Goal: Use online tool/utility: Utilize a website feature to perform a specific function

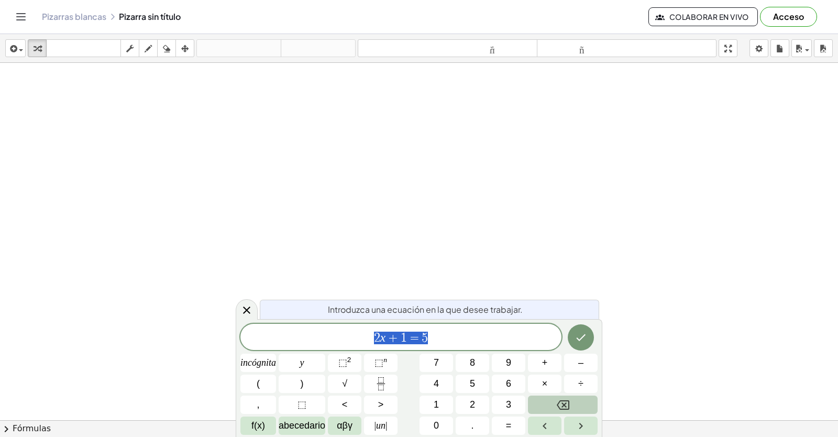
click at [553, 412] on button "Retroceso" at bounding box center [563, 404] width 70 height 18
click at [559, 404] on icon "Retroceso" at bounding box center [563, 404] width 13 height 13
click at [561, 404] on icon "Retroceso" at bounding box center [563, 404] width 13 height 13
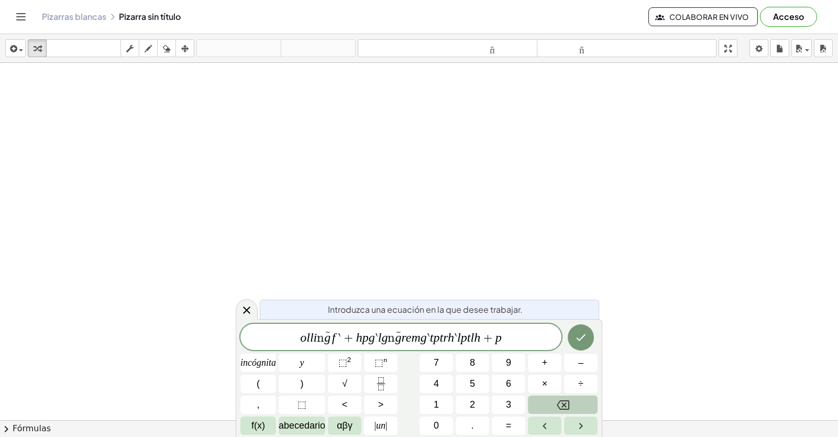
click at [559, 405] on icon "Retroceso" at bounding box center [563, 404] width 13 height 13
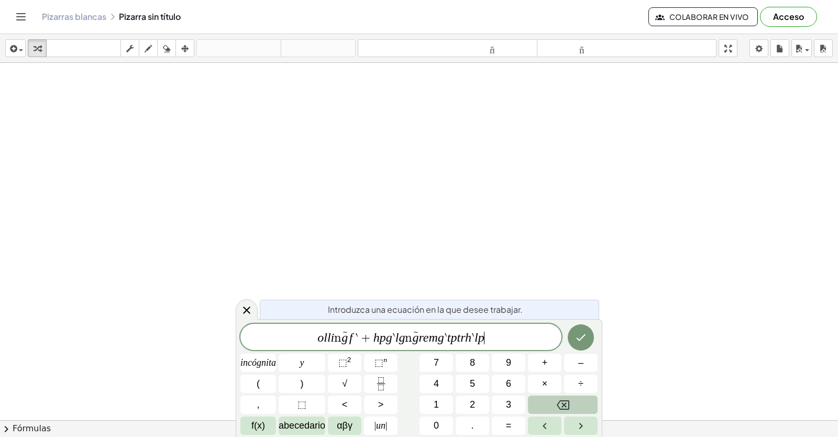
click at [559, 405] on icon "Retroceso" at bounding box center [563, 404] width 13 height 13
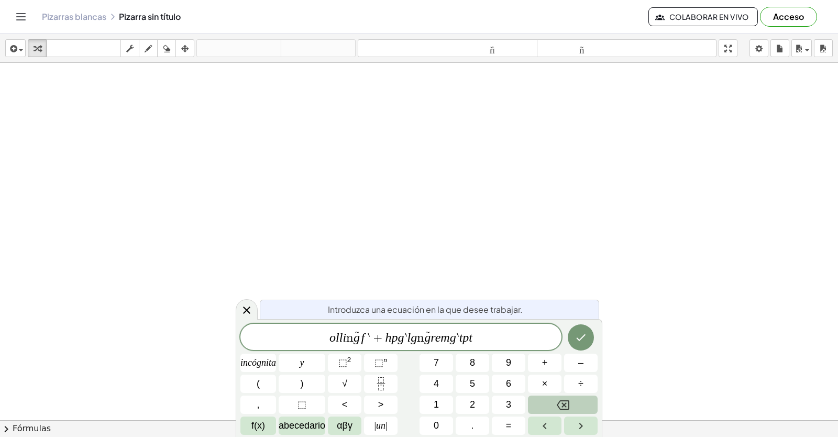
click at [559, 405] on icon "Retroceso" at bounding box center [563, 404] width 13 height 13
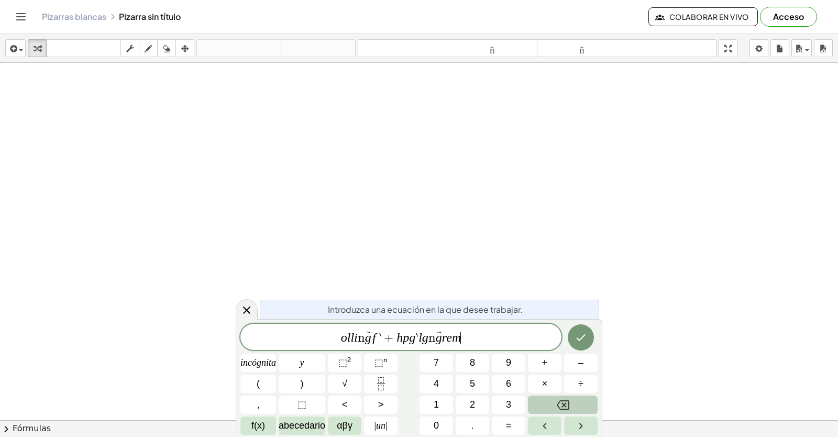
click at [559, 396] on button "Retroceso" at bounding box center [563, 404] width 70 height 18
click at [559, 386] on div "o l l i ñ g f ` + h p g ` l g ñ g r e m ​ incógnita y ⬚ 2 ⬚ n 7 8 9 + – ( ) √ 4…" at bounding box center [418, 379] width 357 height 111
click at [559, 383] on button "×" at bounding box center [545, 383] width 34 height 18
click at [562, 401] on icon "Retroceso" at bounding box center [563, 404] width 13 height 13
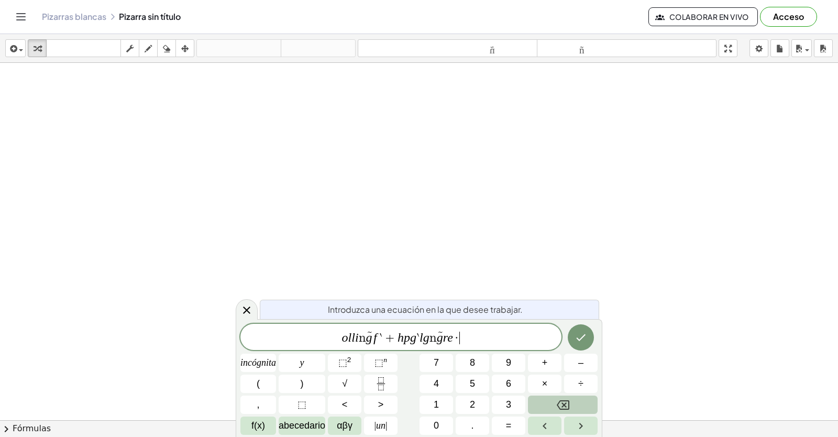
click at [562, 401] on icon "Retroceso" at bounding box center [563, 404] width 13 height 13
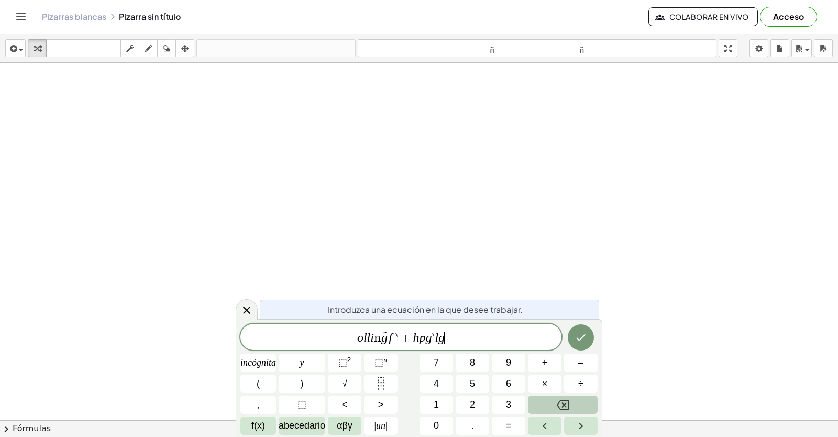
click at [562, 401] on icon "Retroceso" at bounding box center [563, 404] width 13 height 13
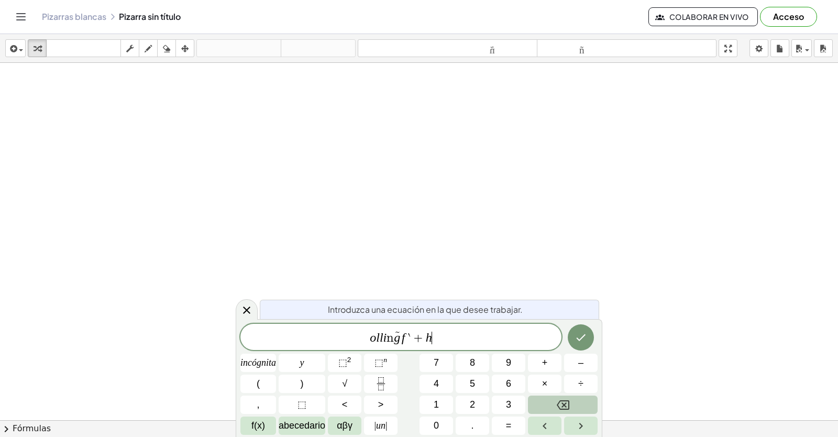
click at [562, 401] on icon "Retroceso" at bounding box center [563, 404] width 13 height 13
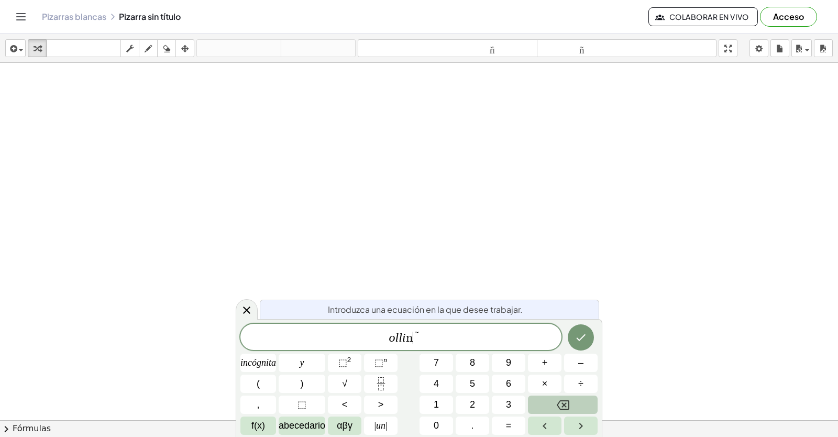
click at [562, 401] on icon "Retroceso" at bounding box center [563, 404] width 13 height 13
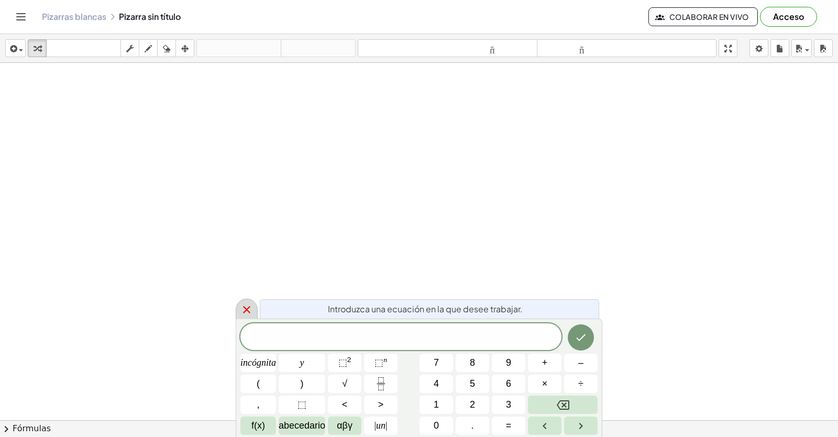
click at [242, 308] on icon at bounding box center [246, 309] width 13 height 13
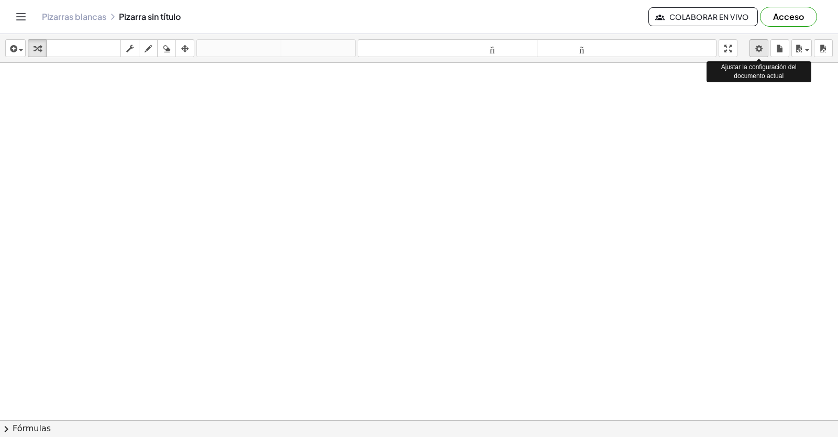
click at [762, 41] on body "Actividades matemáticas fáciles de comprender Empezar Banco de actividades Trab…" at bounding box center [419, 218] width 838 height 437
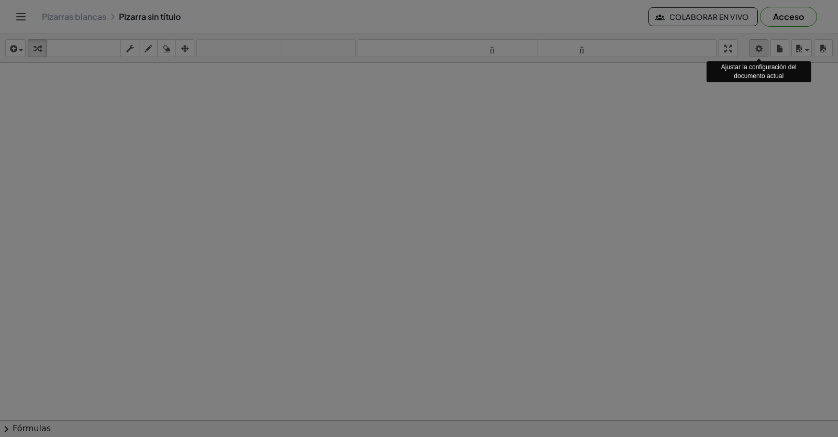
click at [761, 51] on div at bounding box center [419, 218] width 838 height 437
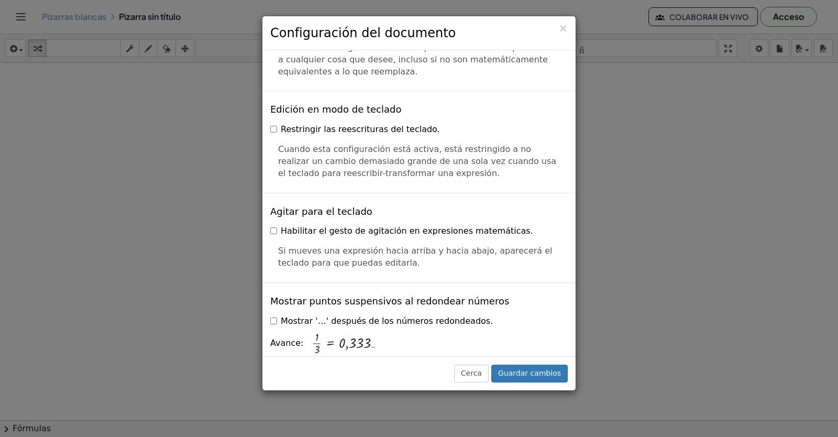
scroll to position [2525, 0]
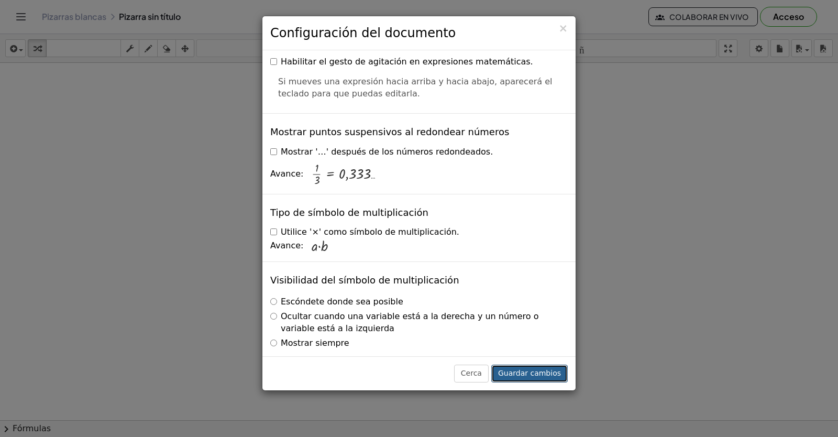
click at [535, 375] on font "Guardar cambios" at bounding box center [529, 373] width 63 height 8
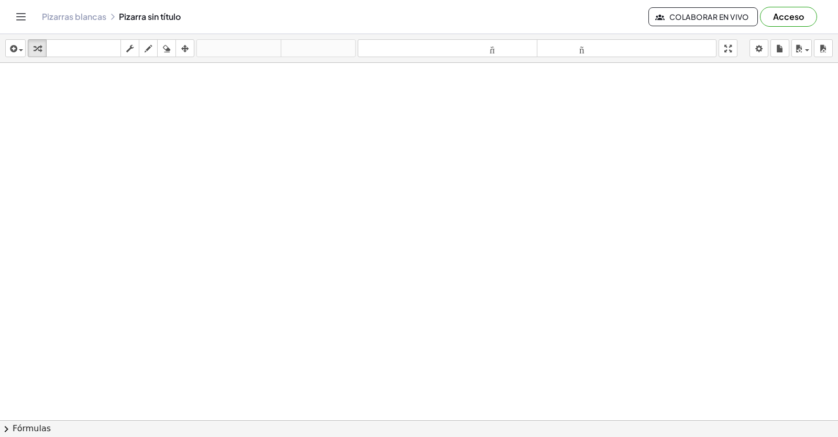
click at [401, 396] on div at bounding box center [419, 420] width 838 height 714
click at [419, 410] on div at bounding box center [419, 420] width 838 height 714
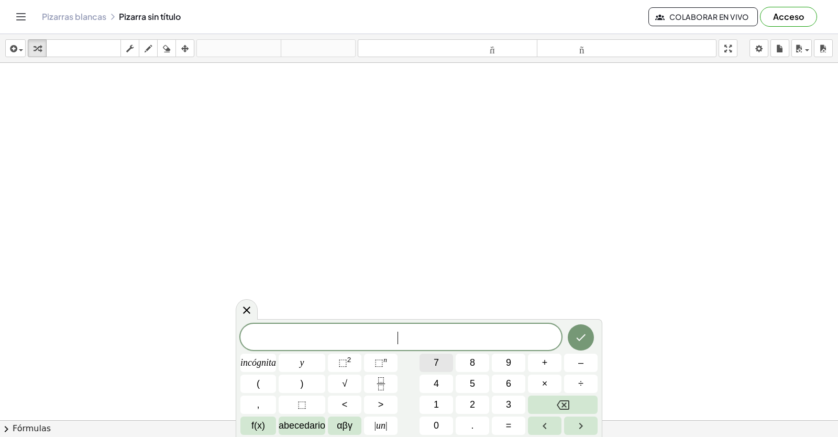
click at [438, 366] on font "7" at bounding box center [436, 362] width 5 height 10
click at [267, 350] on div "7 incógnita y ⬚ 2 ⬚ n 7 8 9 + – ( ) √ 4 5 6 × ÷ , ⬚ < > 1 2 3 f(x) abecedario α…" at bounding box center [418, 379] width 357 height 111
click at [266, 359] on font "incógnita" at bounding box center [258, 362] width 36 height 10
click at [567, 359] on button "–" at bounding box center [581, 362] width 34 height 18
click at [483, 375] on button "5" at bounding box center [473, 383] width 34 height 18
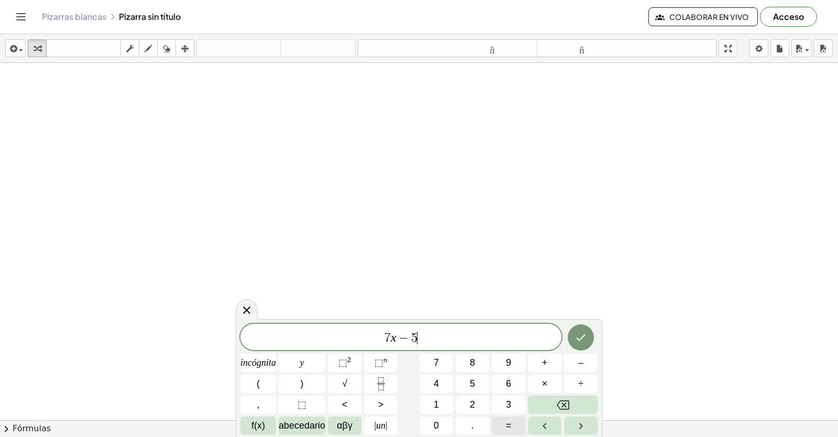
click at [503, 427] on button "=" at bounding box center [509, 425] width 34 height 18
click at [497, 364] on button "9" at bounding box center [509, 362] width 34 height 18
click at [581, 340] on icon "Hecho" at bounding box center [580, 337] width 13 height 13
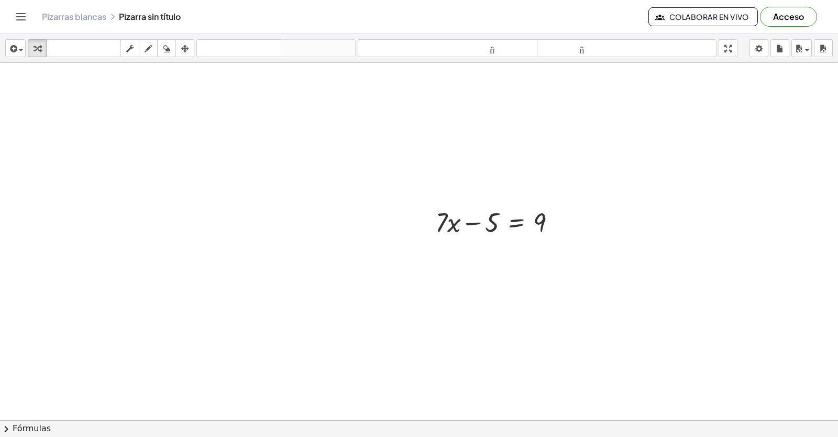
scroll to position [262, 0]
drag, startPoint x: 476, startPoint y: 171, endPoint x: 540, endPoint y: 188, distance: 65.7
click at [534, 209] on div "− 5 + · 7 · x − 5 = 9" at bounding box center [419, 158] width 838 height 714
click at [557, 161] on div at bounding box center [500, 169] width 140 height 36
drag, startPoint x: 472, startPoint y: 169, endPoint x: 557, endPoint y: 168, distance: 84.8
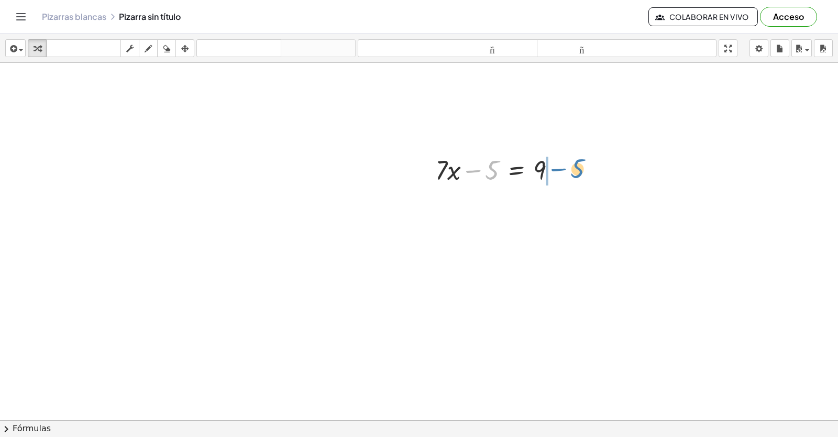
click at [557, 168] on div at bounding box center [500, 169] width 140 height 36
drag, startPoint x: 536, startPoint y: 208, endPoint x: 570, endPoint y: 212, distance: 33.8
click at [570, 212] on div at bounding box center [519, 205] width 178 height 36
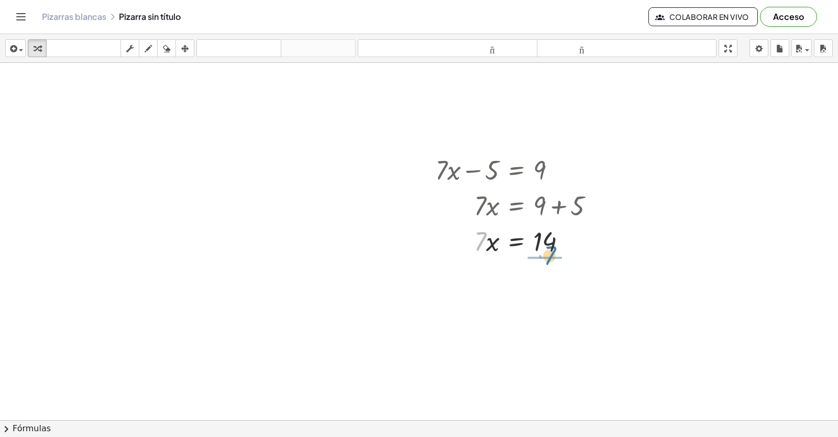
drag, startPoint x: 476, startPoint y: 238, endPoint x: 547, endPoint y: 249, distance: 71.5
click at [547, 249] on div at bounding box center [519, 241] width 178 height 36
click at [544, 251] on div at bounding box center [519, 240] width 178 height 52
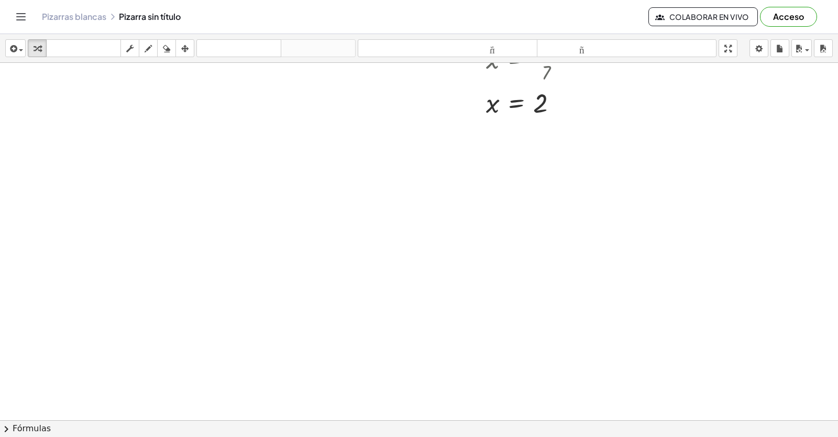
scroll to position [619, 0]
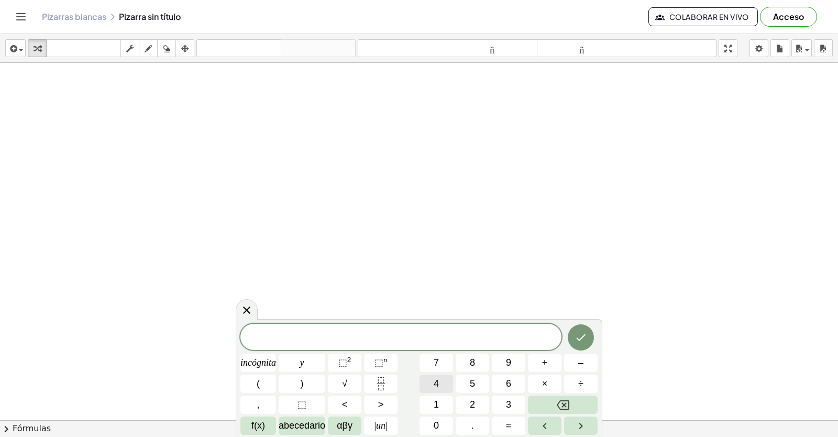
click at [434, 377] on span "4" at bounding box center [436, 383] width 5 height 14
click at [294, 356] on button "y" at bounding box center [302, 362] width 47 height 18
click at [587, 360] on button "–" at bounding box center [581, 362] width 34 height 18
click at [505, 357] on button "9" at bounding box center [509, 362] width 34 height 18
click at [501, 417] on button "=" at bounding box center [509, 425] width 34 height 18
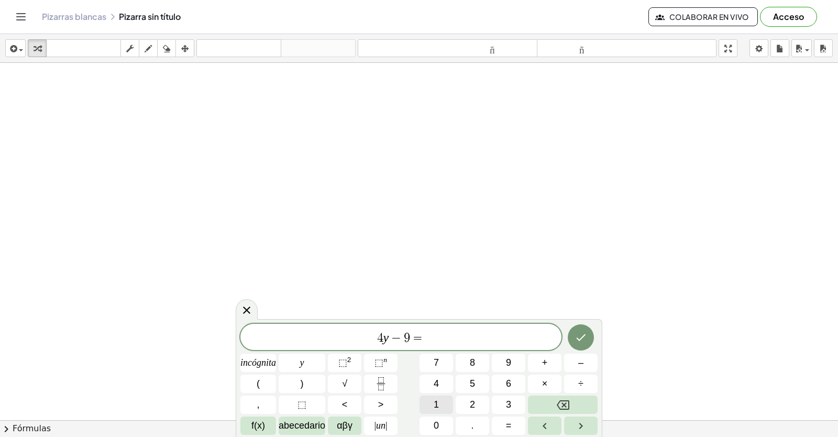
click at [432, 397] on button "1" at bounding box center [436, 404] width 34 height 18
click at [581, 336] on icon "Hecho" at bounding box center [580, 337] width 13 height 13
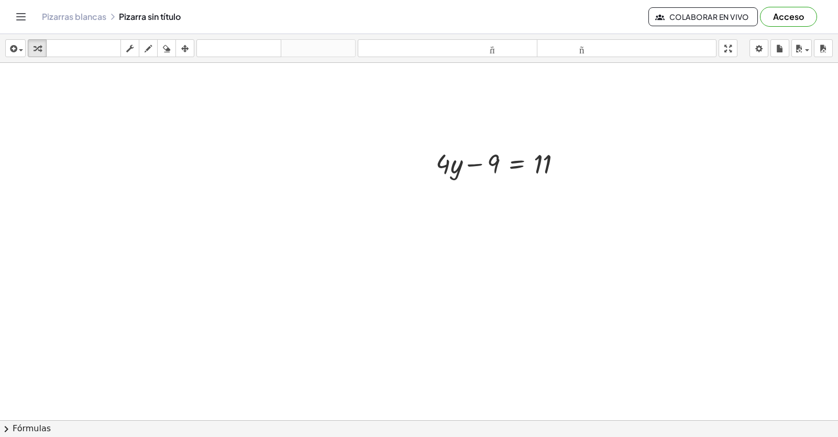
scroll to position [924, 0]
drag, startPoint x: 480, startPoint y: 108, endPoint x: 564, endPoint y: 108, distance: 83.8
click at [564, 108] on div at bounding box center [502, 111] width 145 height 36
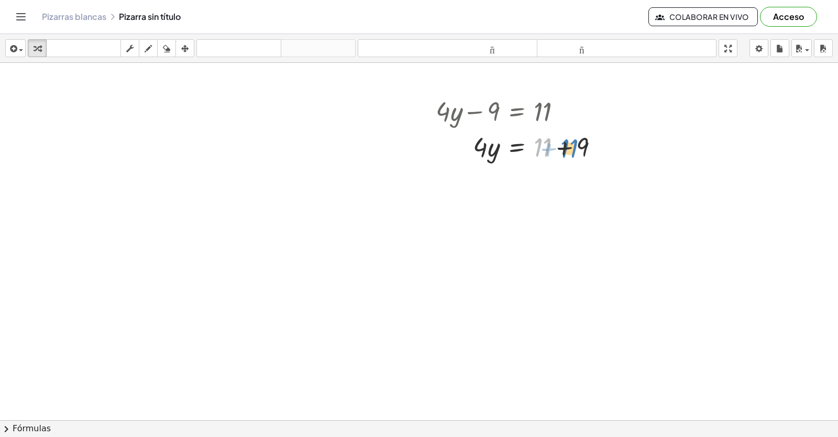
drag, startPoint x: 540, startPoint y: 145, endPoint x: 567, endPoint y: 145, distance: 27.2
click at [567, 145] on div at bounding box center [521, 146] width 182 height 36
drag, startPoint x: 544, startPoint y: 147, endPoint x: 590, endPoint y: 142, distance: 45.8
click at [590, 142] on div at bounding box center [521, 146] width 182 height 36
drag, startPoint x: 479, startPoint y: 186, endPoint x: 540, endPoint y: 210, distance: 66.5
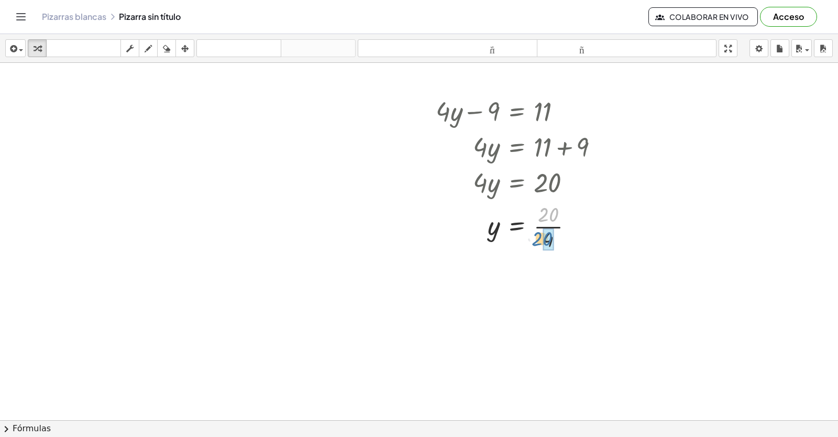
drag, startPoint x: 551, startPoint y: 211, endPoint x: 546, endPoint y: 230, distance: 19.6
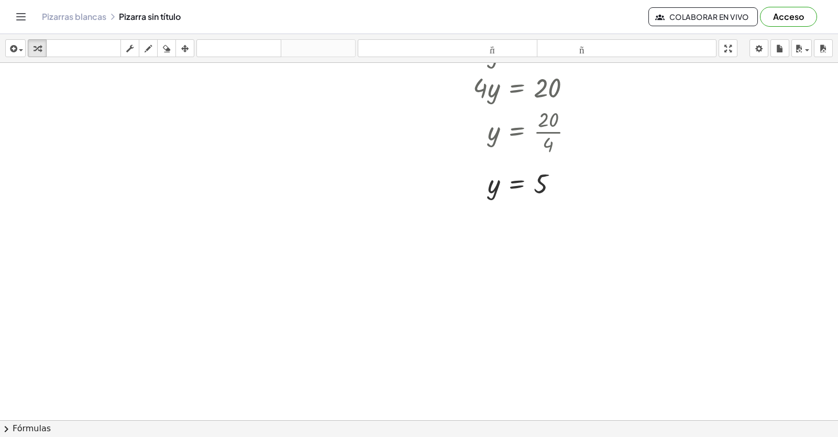
scroll to position [1028, 0]
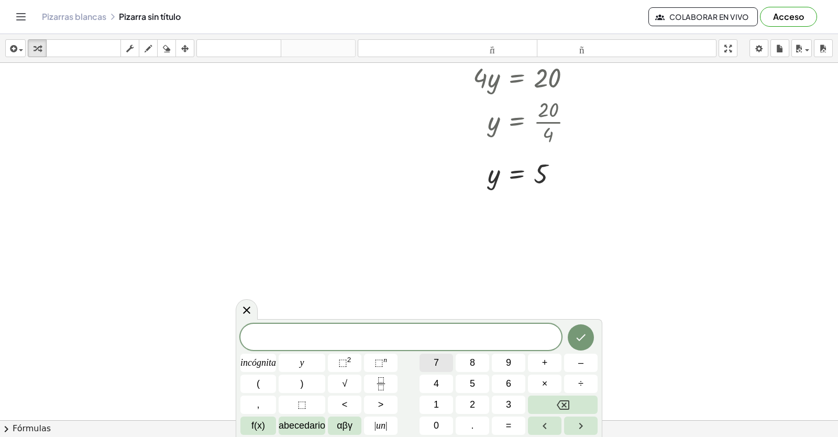
click at [450, 360] on button "7" at bounding box center [436, 362] width 34 height 18
click at [265, 358] on font "incógnita" at bounding box center [258, 362] width 36 height 10
click at [547, 359] on font "+" at bounding box center [545, 362] width 6 height 10
click at [476, 381] on button "5" at bounding box center [473, 383] width 34 height 18
click at [507, 426] on font "=" at bounding box center [509, 425] width 6 height 10
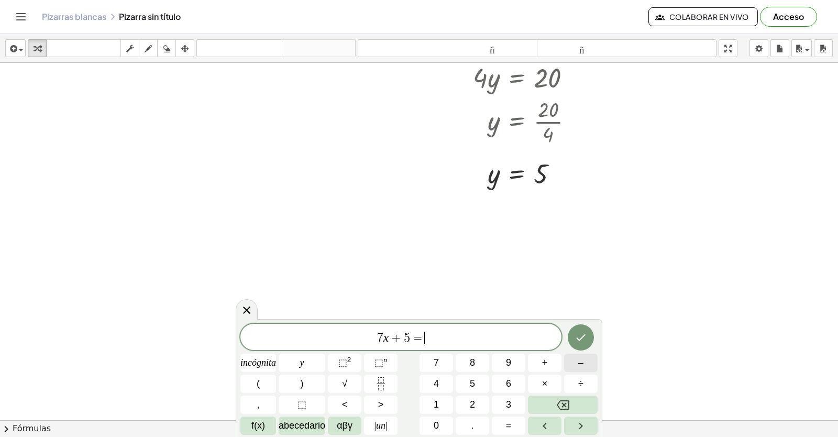
click at [583, 356] on span "–" at bounding box center [580, 363] width 5 height 14
click at [452, 401] on button "1" at bounding box center [436, 404] width 34 height 18
click at [509, 374] on button "6" at bounding box center [509, 383] width 34 height 18
click at [573, 334] on button "Hecho" at bounding box center [581, 337] width 26 height 26
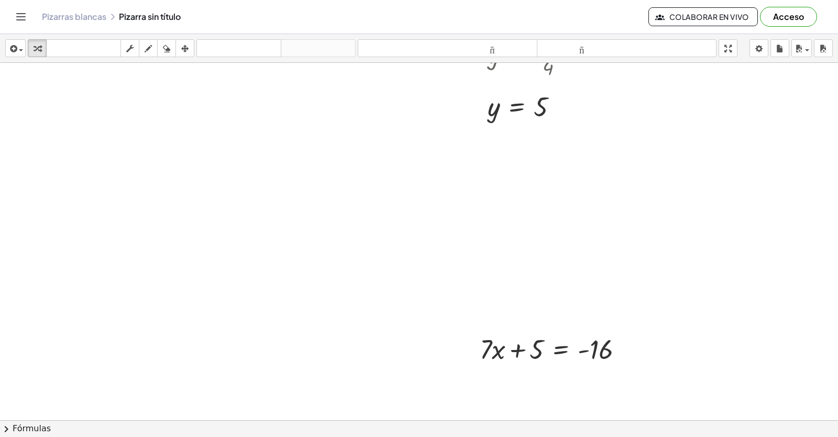
scroll to position [1281, 0]
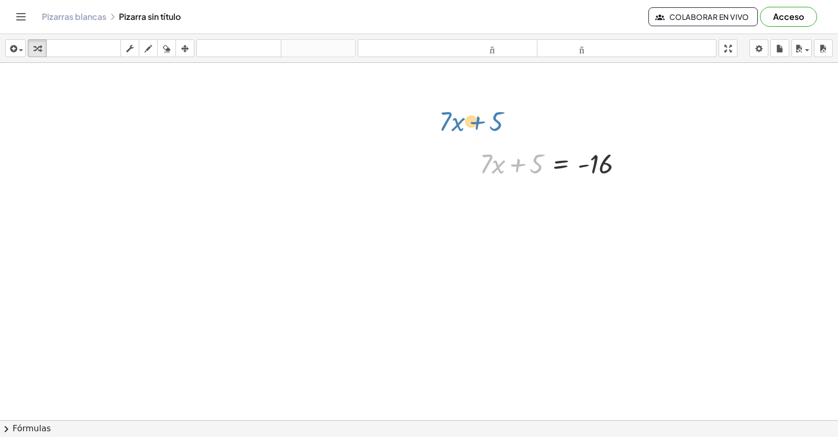
drag, startPoint x: 518, startPoint y: 165, endPoint x: 488, endPoint y: 157, distance: 31.5
click at [487, 156] on div at bounding box center [555, 163] width 162 height 36
drag, startPoint x: 523, startPoint y: 161, endPoint x: 650, endPoint y: 166, distance: 127.3
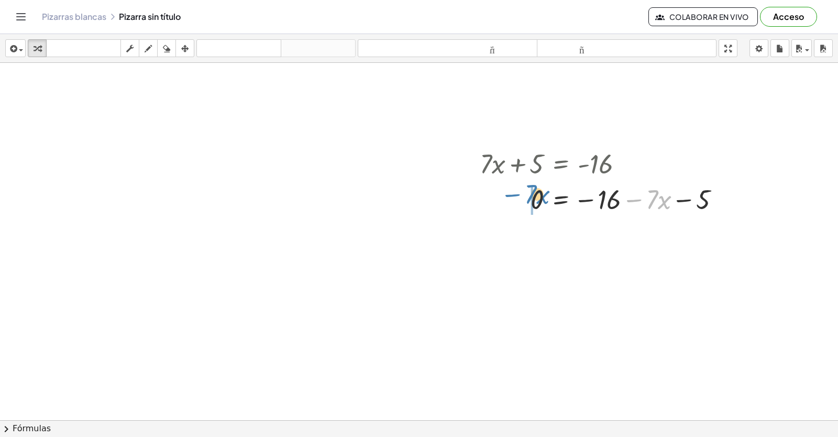
drag, startPoint x: 639, startPoint y: 198, endPoint x: 518, endPoint y: 193, distance: 121.6
click at [518, 193] on div at bounding box center [603, 199] width 259 height 36
drag, startPoint x: 633, startPoint y: 195, endPoint x: 583, endPoint y: 207, distance: 51.1
click at [594, 192] on div at bounding box center [578, 199] width 209 height 36
drag, startPoint x: 526, startPoint y: 234, endPoint x: 594, endPoint y: 266, distance: 75.4
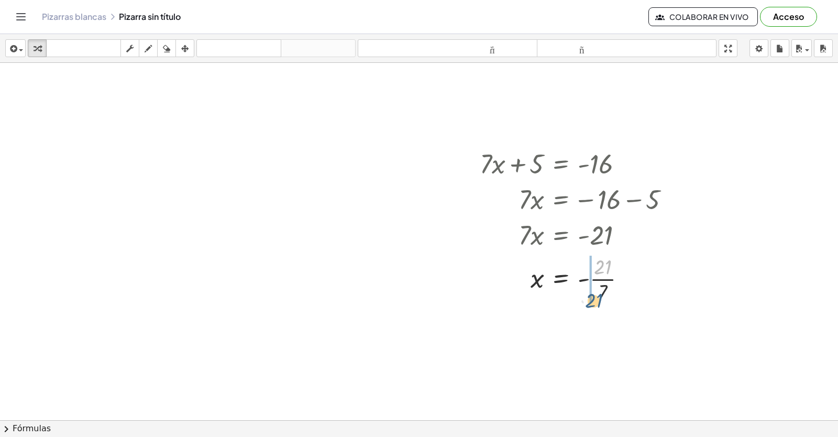
drag, startPoint x: 608, startPoint y: 265, endPoint x: 599, endPoint y: 301, distance: 36.3
click at [599, 301] on div at bounding box center [578, 278] width 209 height 52
drag, startPoint x: 594, startPoint y: 330, endPoint x: 632, endPoint y: 337, distance: 38.3
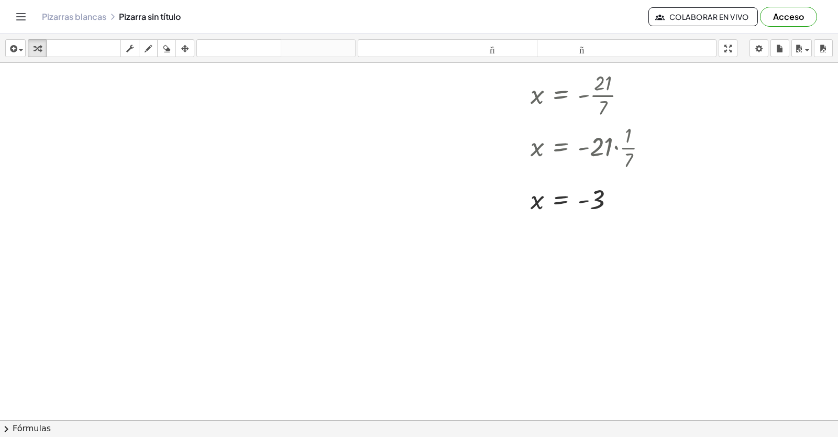
scroll to position [1481, 0]
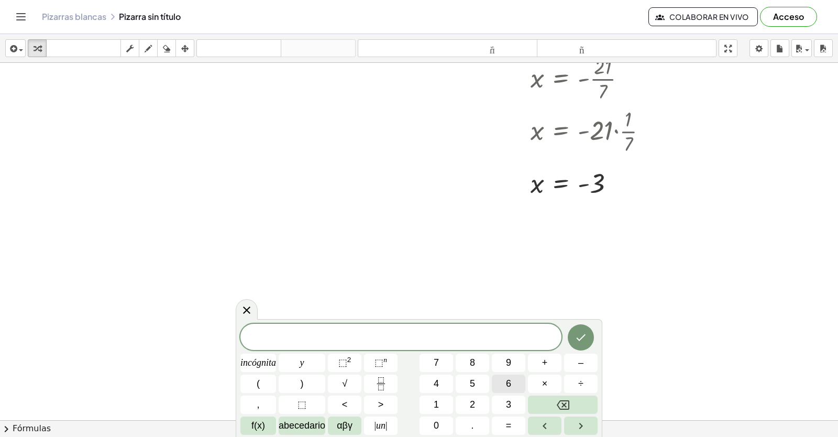
click at [497, 381] on button "6" at bounding box center [509, 383] width 34 height 18
click at [262, 355] on button "incógnita" at bounding box center [258, 362] width 36 height 18
click at [546, 360] on font "+" at bounding box center [545, 362] width 6 height 10
click at [436, 396] on button "1" at bounding box center [436, 404] width 34 height 18
click at [434, 382] on font "4" at bounding box center [436, 383] width 5 height 10
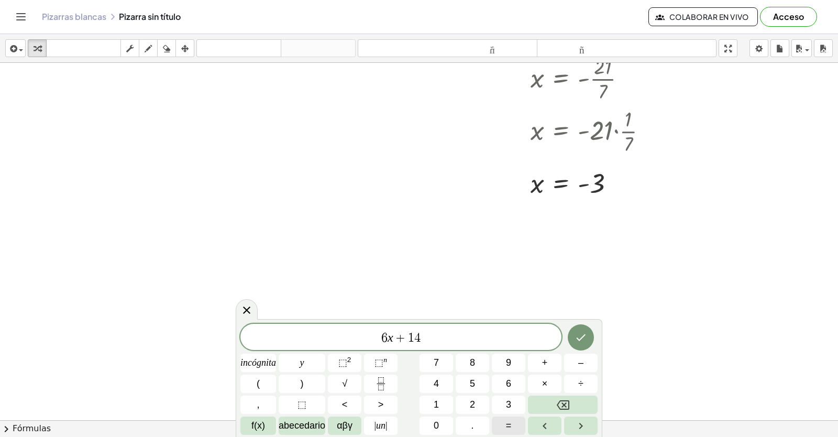
click at [508, 419] on span "=" at bounding box center [509, 425] width 6 height 14
click at [578, 364] on font "–" at bounding box center [580, 362] width 5 height 10
click at [467, 404] on button "2" at bounding box center [473, 404] width 34 height 18
click at [577, 327] on button "Hecho" at bounding box center [581, 337] width 26 height 26
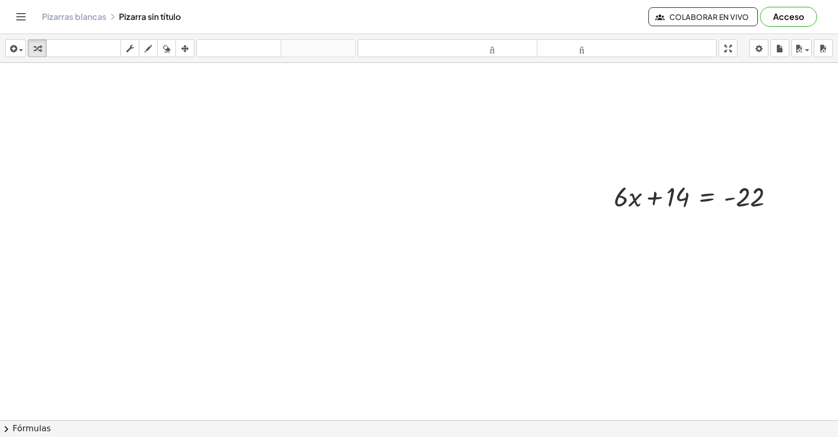
scroll to position [1681, 0]
drag, startPoint x: 656, startPoint y: 199, endPoint x: 778, endPoint y: 192, distance: 122.7
click at [778, 192] on div at bounding box center [698, 198] width 180 height 36
drag, startPoint x: 786, startPoint y: 235, endPoint x: 729, endPoint y: 234, distance: 56.6
click at [729, 234] on div at bounding box center [726, 233] width 236 height 36
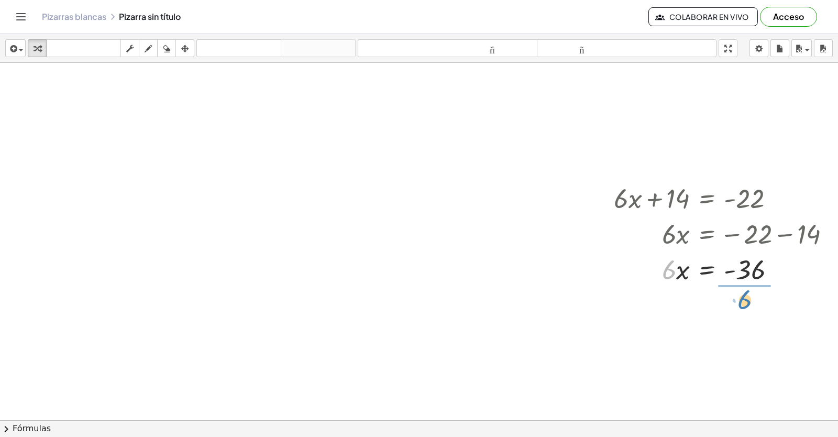
drag, startPoint x: 667, startPoint y: 272, endPoint x: 739, endPoint y: 300, distance: 77.6
drag, startPoint x: 754, startPoint y: 296, endPoint x: 746, endPoint y: 319, distance: 24.5
click at [746, 319] on div at bounding box center [726, 312] width 236 height 52
drag, startPoint x: 748, startPoint y: 294, endPoint x: 748, endPoint y: 327, distance: 32.5
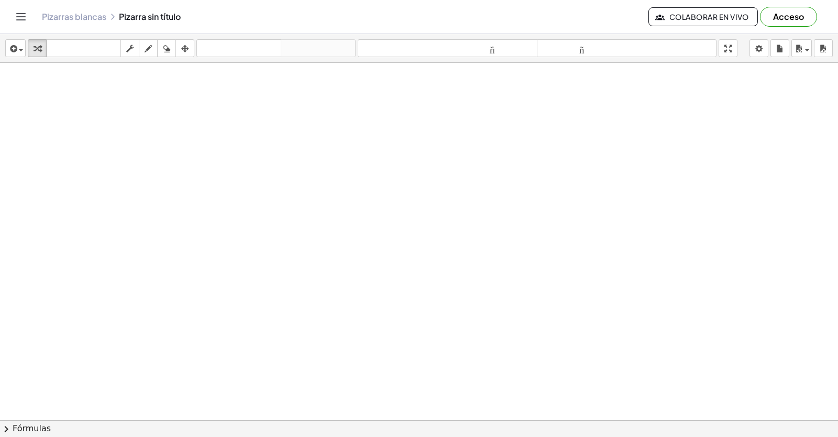
scroll to position [1995, 0]
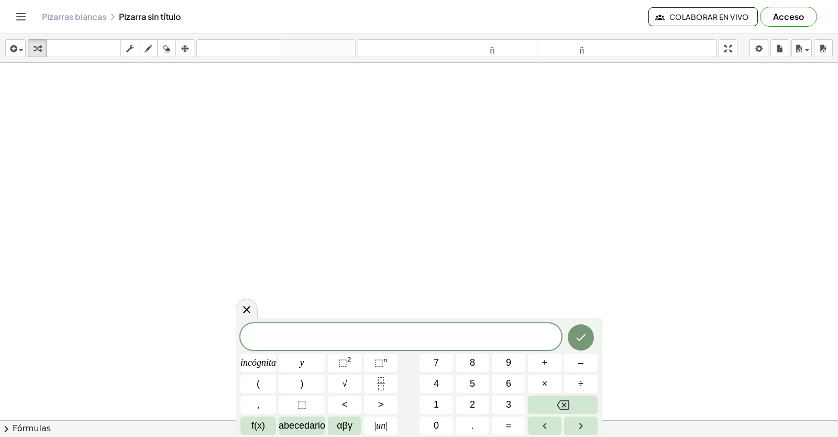
click at [557, 348] on div "incógnita y ⬚ 2 ⬚ n 7 8 9 + – ( ) √ 4 5 6 × ÷ , ⬚ < > 1 2 3 f(x) abecedario αβγ…" at bounding box center [418, 379] width 357 height 112
click at [464, 368] on button "8" at bounding box center [473, 362] width 34 height 18
click at [317, 359] on button "y" at bounding box center [302, 362] width 47 height 18
click at [531, 357] on button "+" at bounding box center [545, 362] width 34 height 18
click at [468, 405] on button "2" at bounding box center [473, 404] width 34 height 18
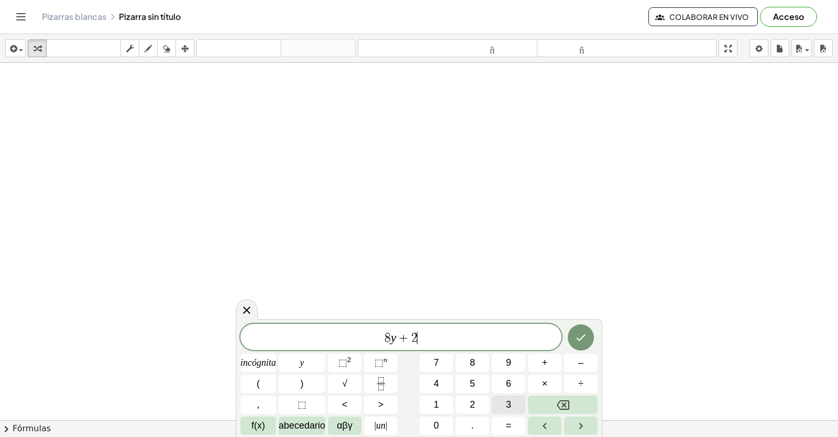
click at [498, 403] on button "3" at bounding box center [509, 404] width 34 height 18
click at [497, 421] on button "=" at bounding box center [509, 425] width 34 height 18
click at [567, 362] on button "–" at bounding box center [581, 362] width 34 height 18
click at [504, 365] on button "9" at bounding box center [509, 362] width 34 height 18
click at [588, 331] on button "Hecho" at bounding box center [581, 337] width 26 height 26
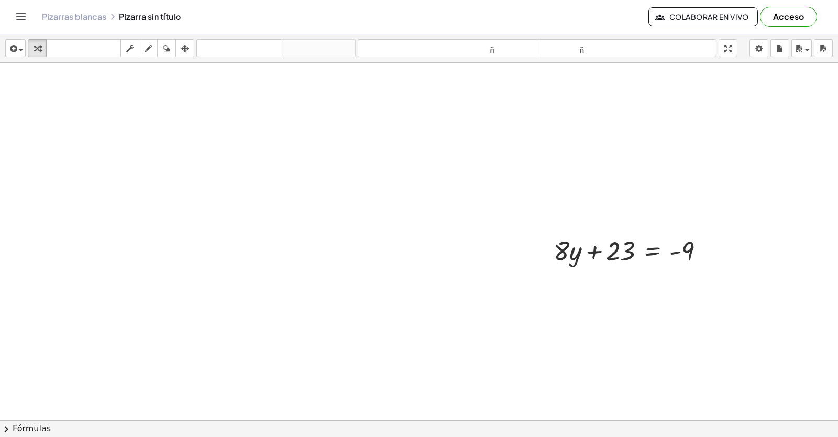
scroll to position [2203, 0]
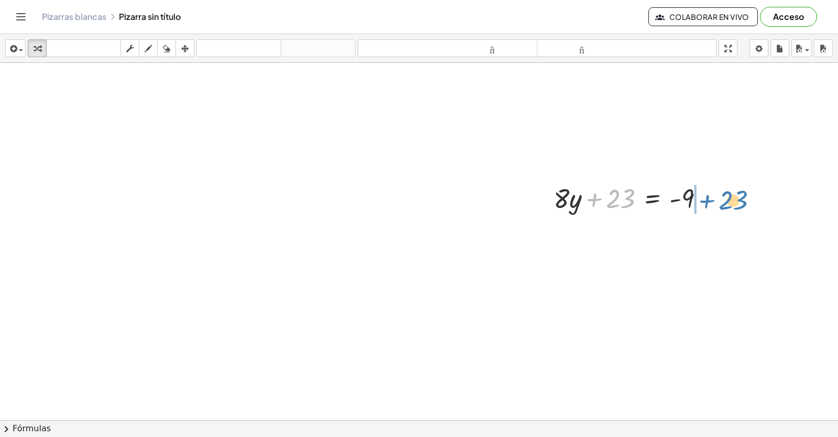
drag, startPoint x: 592, startPoint y: 199, endPoint x: 705, endPoint y: 201, distance: 112.6
click at [705, 201] on div at bounding box center [632, 198] width 169 height 36
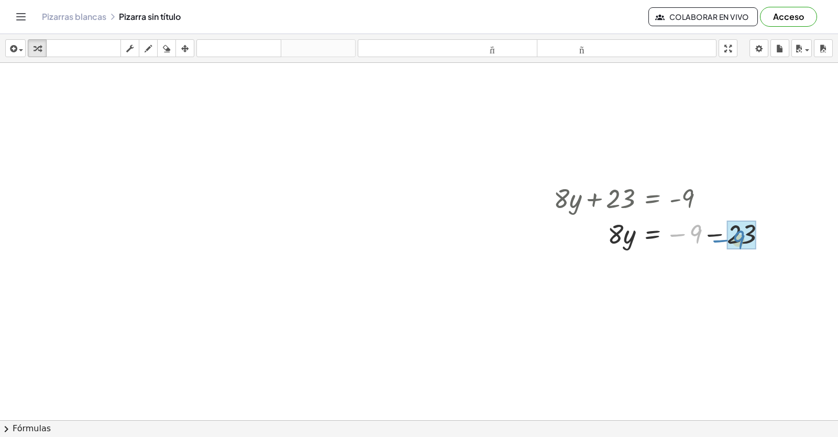
drag, startPoint x: 681, startPoint y: 230, endPoint x: 730, endPoint y: 226, distance: 49.9
drag, startPoint x: 616, startPoint y: 275, endPoint x: 686, endPoint y: 300, distance: 75.0
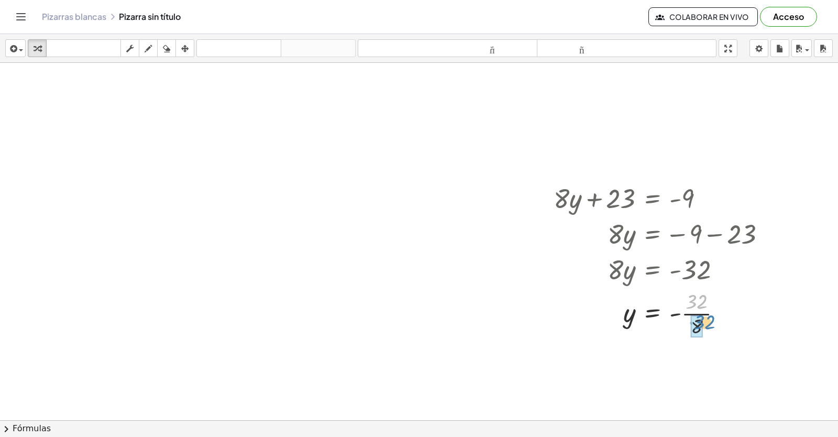
drag, startPoint x: 687, startPoint y: 301, endPoint x: 695, endPoint y: 321, distance: 21.9
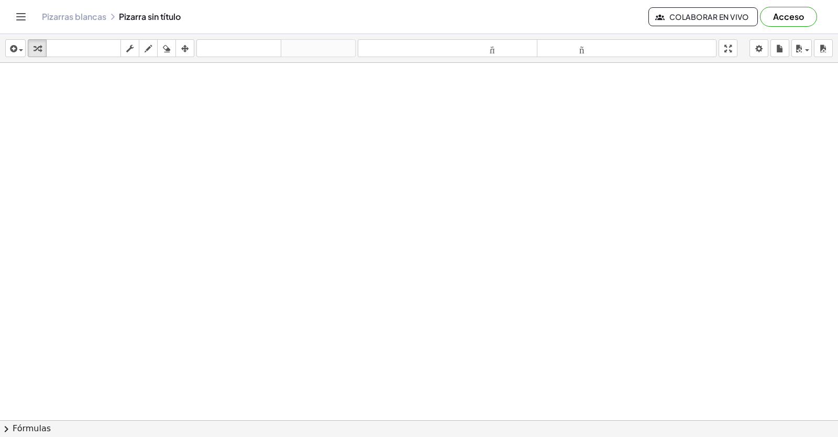
scroll to position [2560, 0]
drag, startPoint x: 392, startPoint y: 390, endPoint x: 402, endPoint y: 384, distance: 11.5
drag, startPoint x: 421, startPoint y: 382, endPoint x: 413, endPoint y: 376, distance: 10.2
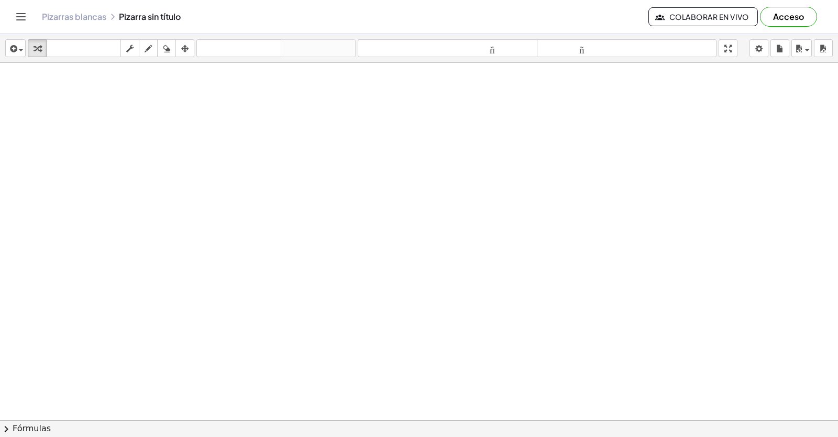
drag, startPoint x: 407, startPoint y: 351, endPoint x: 401, endPoint y: 359, distance: 10.1
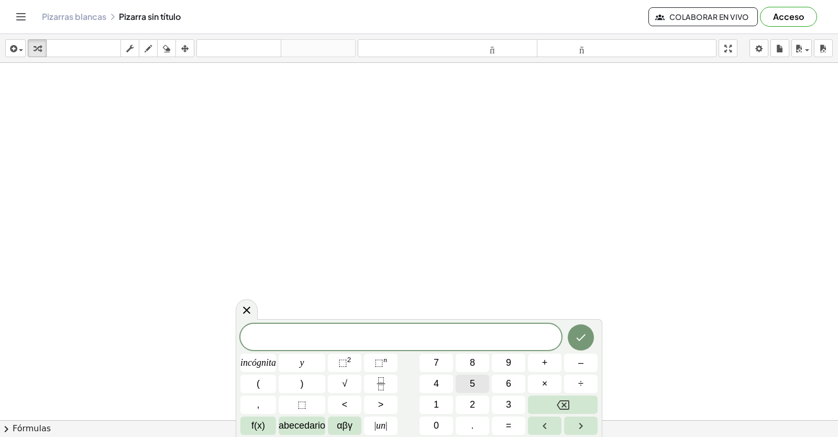
click at [478, 379] on button "5" at bounding box center [473, 383] width 34 height 18
click at [242, 363] on font "incógnita" at bounding box center [258, 362] width 36 height 10
click at [546, 356] on button "+" at bounding box center [545, 362] width 34 height 18
click at [301, 354] on button "y" at bounding box center [302, 362] width 47 height 18
click at [509, 424] on font "=" at bounding box center [509, 425] width 6 height 10
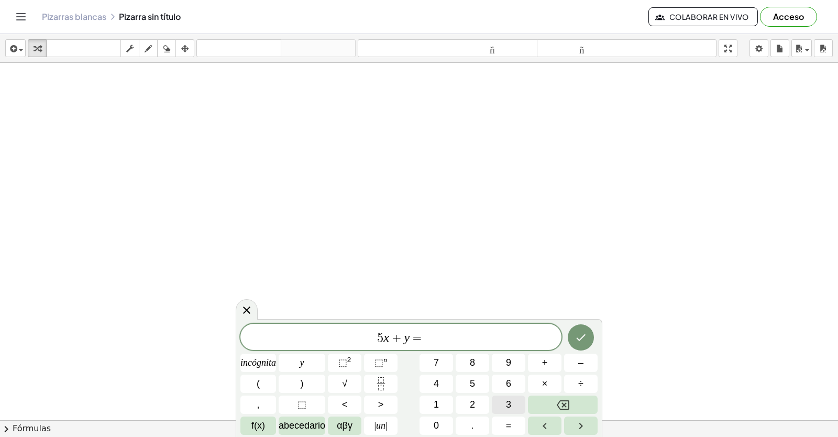
click at [510, 403] on font "3" at bounding box center [508, 404] width 5 height 10
click at [575, 337] on icon "Hecho" at bounding box center [580, 337] width 13 height 13
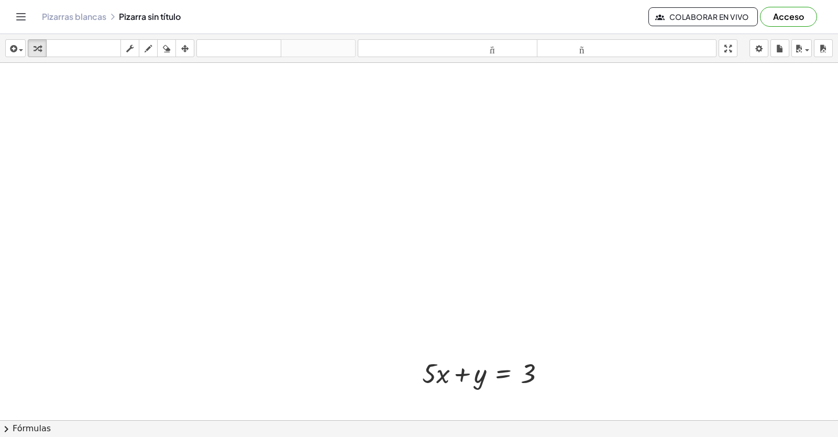
scroll to position [2769, 0]
drag, startPoint x: 431, startPoint y: 166, endPoint x: 551, endPoint y: 162, distance: 120.0
click at [551, 162] on div at bounding box center [488, 163] width 142 height 36
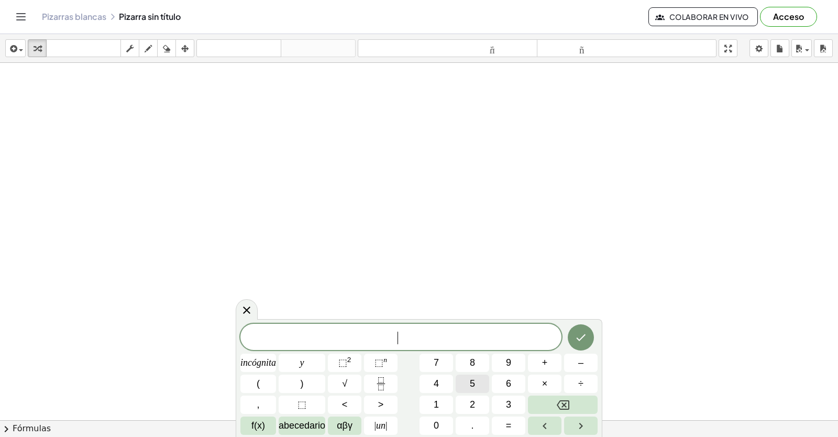
click at [470, 384] on font "5" at bounding box center [472, 383] width 5 height 10
click at [246, 363] on font "incógnita" at bounding box center [258, 362] width 36 height 10
click at [537, 361] on button "+" at bounding box center [545, 362] width 34 height 18
click at [304, 362] on font "y" at bounding box center [302, 362] width 4 height 10
click at [521, 423] on button "=" at bounding box center [509, 425] width 34 height 18
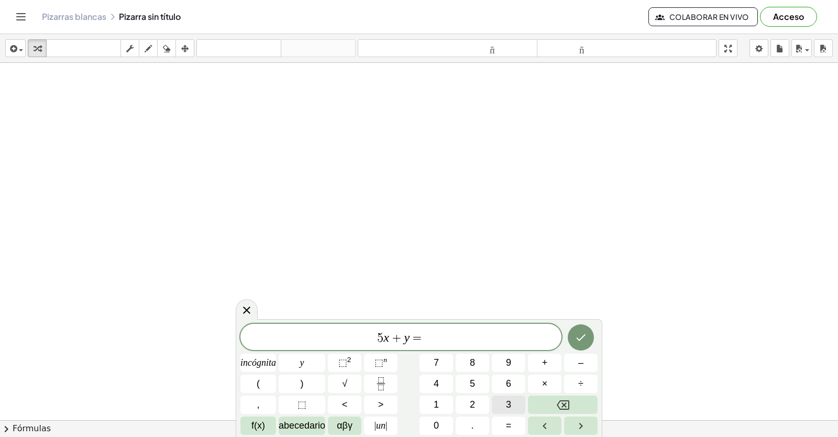
click at [522, 403] on button "3" at bounding box center [509, 404] width 34 height 18
click at [576, 334] on icon "Hecho" at bounding box center [580, 337] width 13 height 13
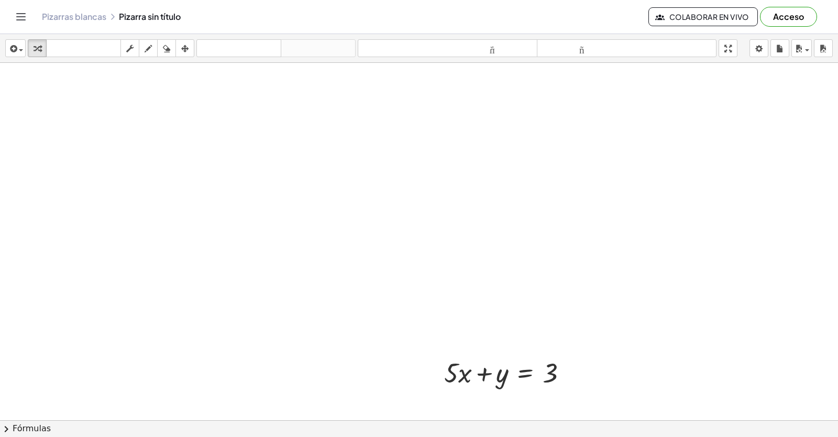
scroll to position [3179, 0]
drag, startPoint x: 448, startPoint y: 169, endPoint x: 587, endPoint y: 166, distance: 139.3
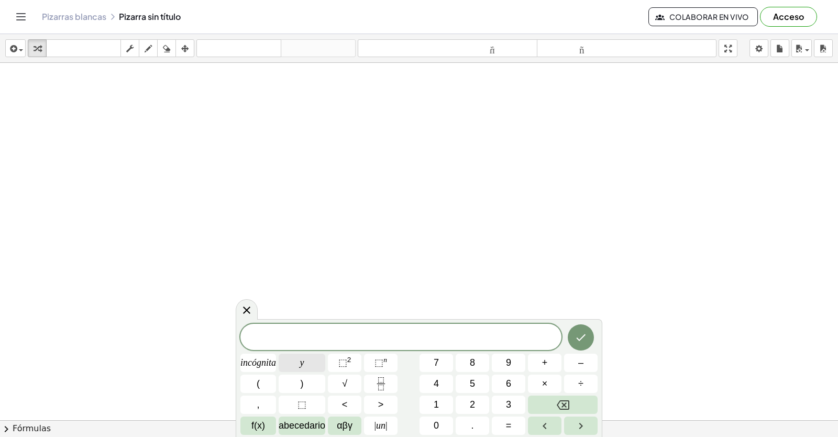
click at [286, 356] on button "y" at bounding box center [302, 362] width 47 height 18
click at [312, 356] on button "y" at bounding box center [302, 362] width 47 height 18
click at [574, 400] on button "Retroceso" at bounding box center [563, 404] width 70 height 18
click at [553, 357] on button "+" at bounding box center [545, 362] width 34 height 18
click at [265, 363] on font "incógnita" at bounding box center [258, 362] width 36 height 10
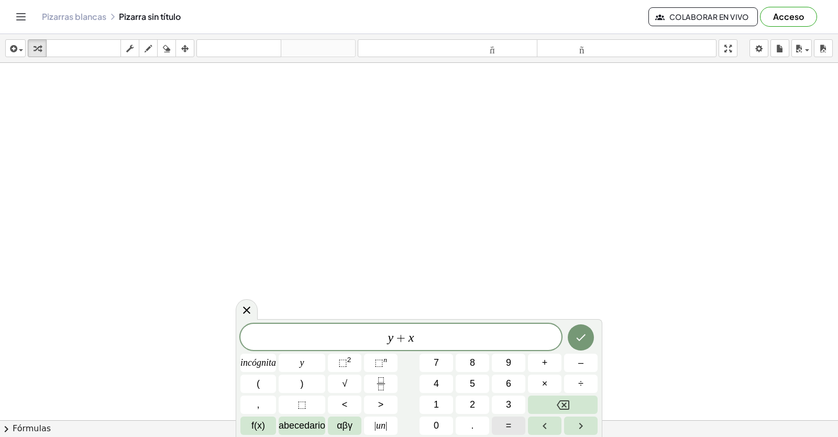
click at [507, 420] on font "=" at bounding box center [509, 425] width 6 height 10
click at [445, 402] on button "1" at bounding box center [436, 404] width 34 height 18
click at [472, 406] on font "2" at bounding box center [472, 404] width 5 height 10
click at [588, 334] on button "Hecho" at bounding box center [581, 337] width 26 height 26
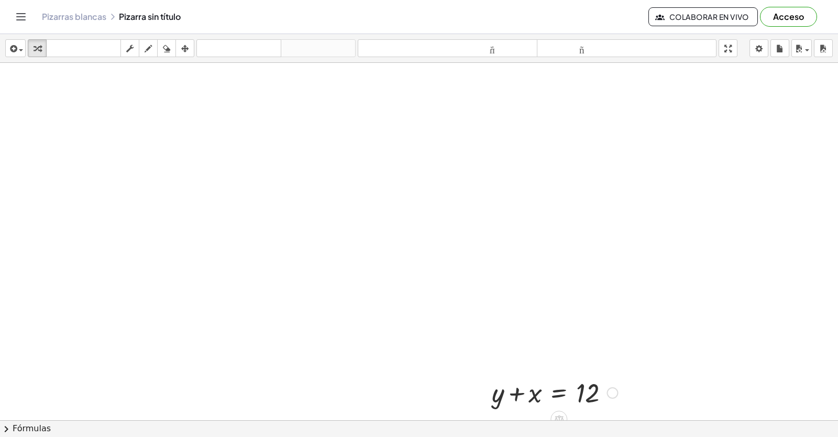
click at [508, 389] on div at bounding box center [554, 392] width 136 height 36
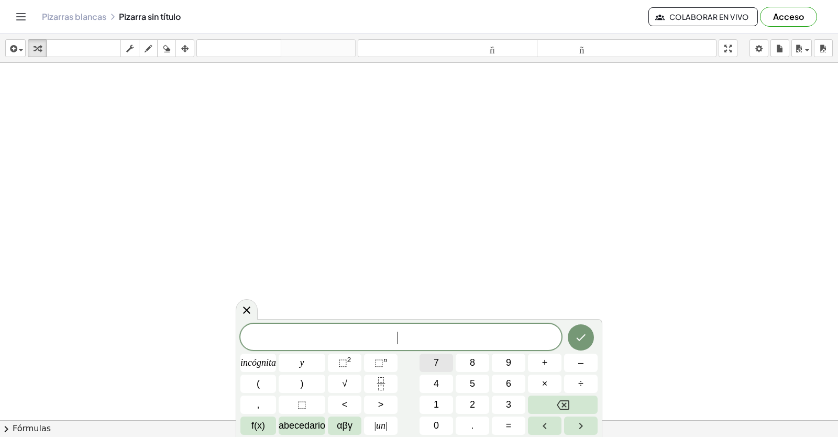
click at [441, 354] on button "7" at bounding box center [436, 362] width 34 height 18
click at [321, 353] on button "y" at bounding box center [302, 362] width 47 height 18
click at [541, 352] on div "7 y ​ incógnita y ⬚ 2 ⬚ n 7 8 9 + – ( ) √ 4 5 6 × ÷ , ⬚ < > 1 2 3 f(x) abecedar…" at bounding box center [418, 379] width 357 height 111
drag, startPoint x: 527, startPoint y: 363, endPoint x: 535, endPoint y: 360, distance: 8.3
click at [530, 362] on div "7 y incógnita y ⬚ 2 ⬚ n 7 8 9 + – ( ) √ 4 5 6 × ÷ , ⬚ < > 1 2 3 f(x) abecedario…" at bounding box center [418, 379] width 357 height 111
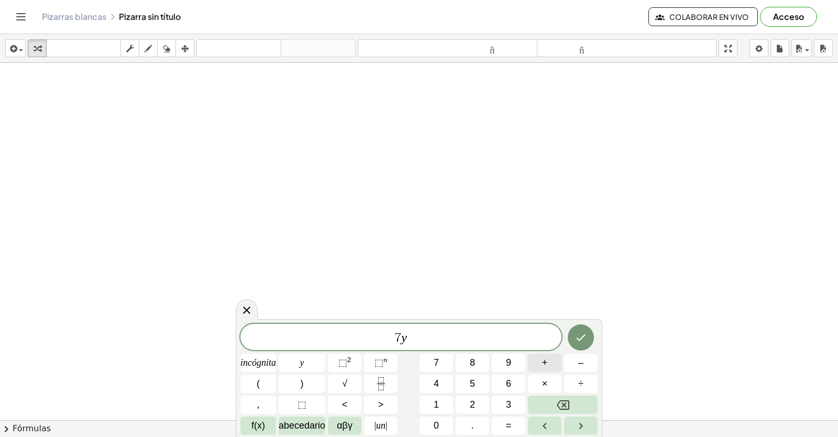
click at [547, 359] on font "+" at bounding box center [545, 362] width 6 height 10
click at [253, 357] on span "incógnita" at bounding box center [258, 363] width 36 height 14
click at [510, 424] on font "=" at bounding box center [509, 425] width 6 height 10
click at [451, 408] on button "1" at bounding box center [436, 404] width 34 height 18
click at [469, 407] on button "2" at bounding box center [473, 404] width 34 height 18
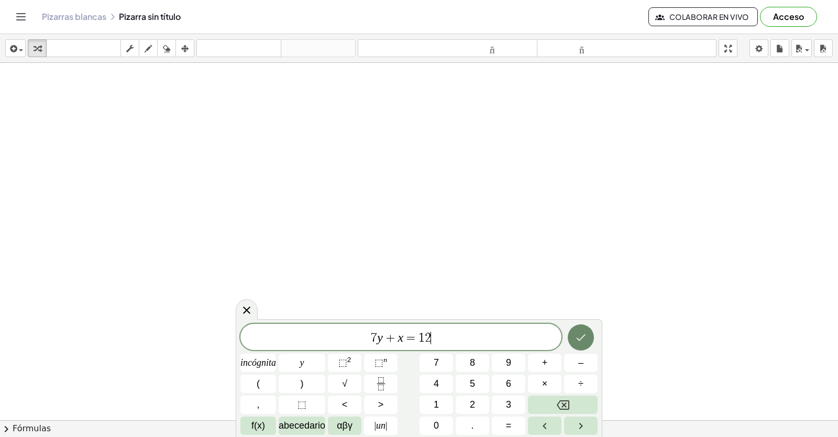
click at [580, 331] on icon "Hecho" at bounding box center [580, 337] width 13 height 13
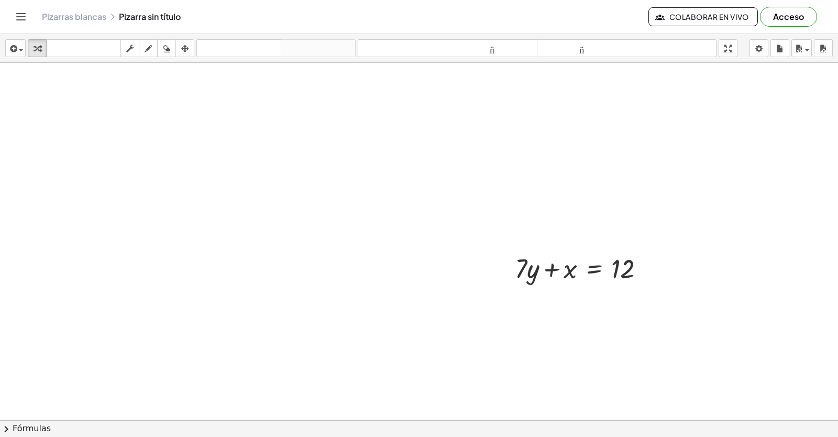
scroll to position [3936, 0]
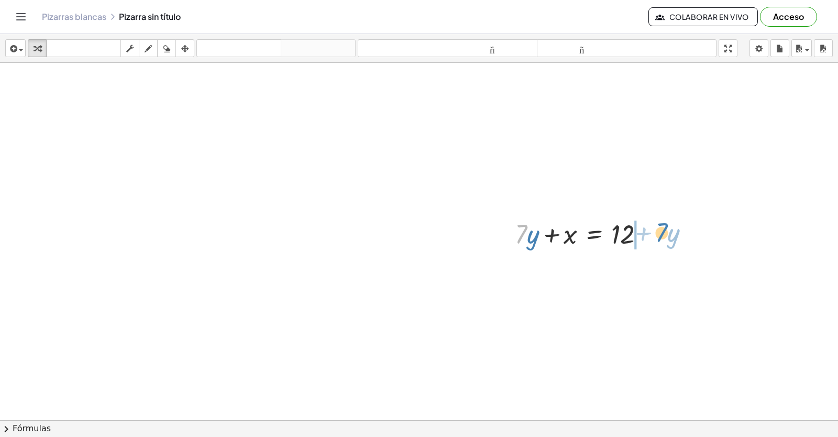
drag, startPoint x: 519, startPoint y: 239, endPoint x: 660, endPoint y: 239, distance: 140.3
drag, startPoint x: 477, startPoint y: 329, endPoint x: 468, endPoint y: 343, distance: 17.2
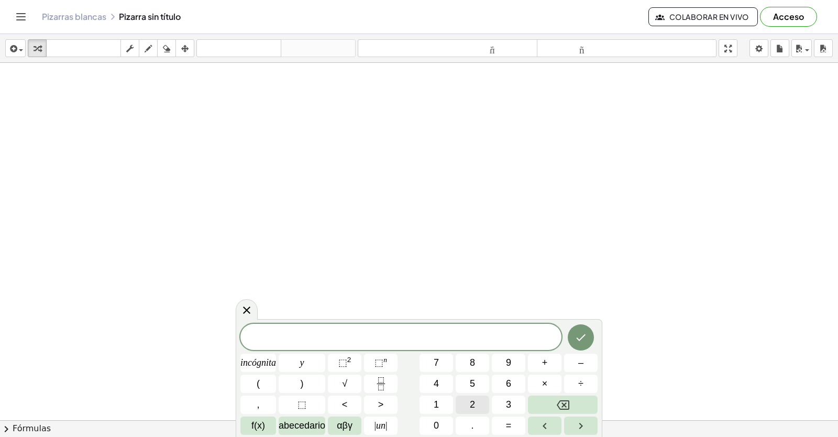
click at [471, 406] on font "2" at bounding box center [472, 404] width 5 height 10
click at [304, 364] on button "y" at bounding box center [302, 362] width 47 height 18
click at [552, 363] on button "+" at bounding box center [545, 362] width 34 height 18
click at [430, 405] on button "1" at bounding box center [436, 404] width 34 height 18
click at [465, 406] on button "2" at bounding box center [473, 404] width 34 height 18
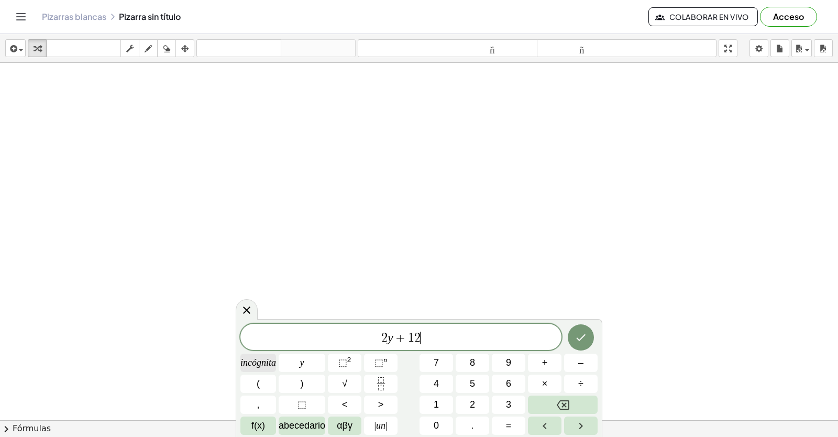
click at [267, 357] on font "incógnita" at bounding box center [258, 362] width 36 height 10
click at [512, 425] on button "=" at bounding box center [509, 425] width 34 height 18
click at [439, 399] on font "1" at bounding box center [436, 404] width 5 height 10
click at [432, 413] on button "1" at bounding box center [436, 404] width 34 height 18
click at [548, 402] on button "Retroceso" at bounding box center [563, 404] width 70 height 18
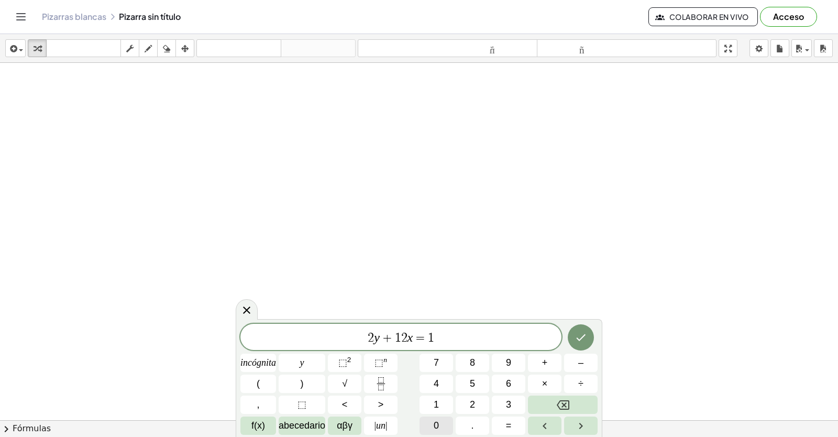
click at [456, 421] on div "2 y + 1 2 x = 1 ​ incógnita y ⬚ 2 ⬚ n 7 8 9 + – ( ) √ 4 5 6 × ÷ , ⬚ < > 1 2 3 f…" at bounding box center [418, 379] width 357 height 111
click at [442, 427] on button "0" at bounding box center [436, 425] width 34 height 18
click at [575, 340] on icon "Hecho" at bounding box center [580, 337] width 13 height 13
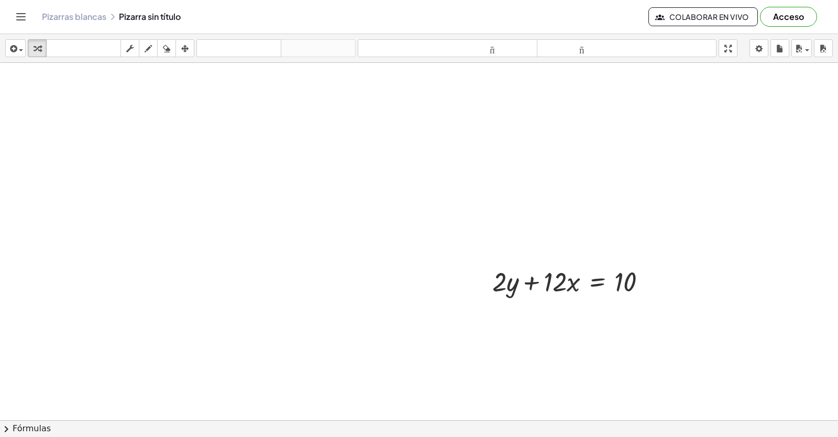
scroll to position [4345, 0]
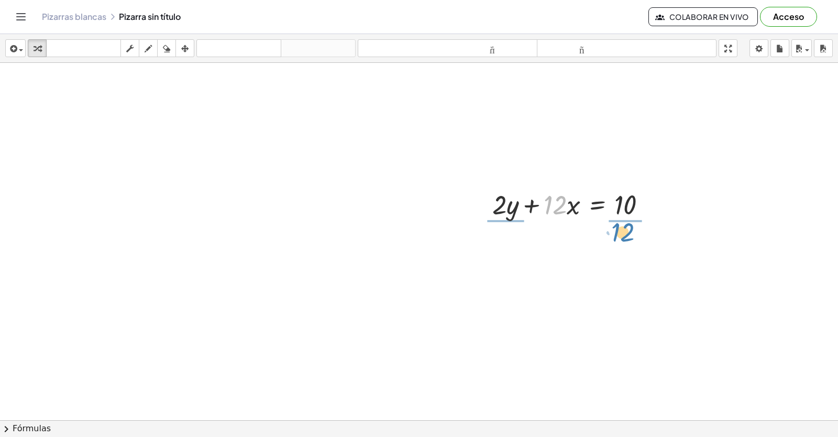
drag, startPoint x: 553, startPoint y: 212, endPoint x: 651, endPoint y: 228, distance: 99.2
click at [653, 225] on div at bounding box center [586, 203] width 156 height 52
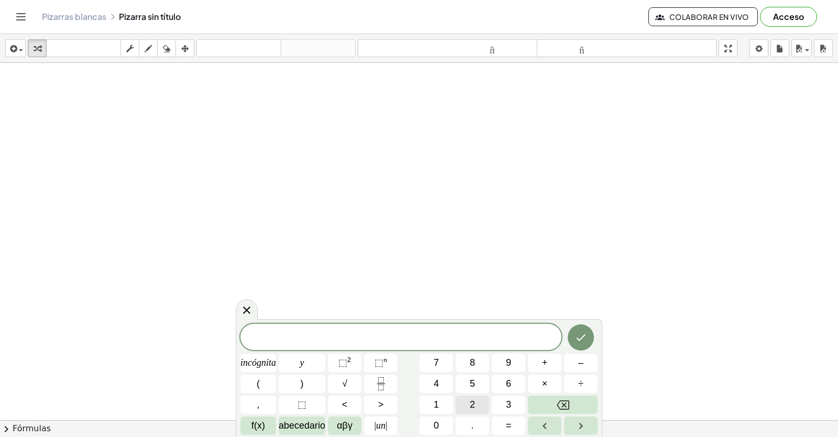
click at [463, 399] on button "2" at bounding box center [473, 404] width 34 height 18
click at [306, 362] on button "y" at bounding box center [302, 362] width 47 height 18
click at [540, 359] on button "+" at bounding box center [545, 362] width 34 height 18
click at [465, 402] on div "2 y + ​ incógnita y ⬚ 2 ⬚ n 7 8 9 + – ( ) √ 4 5 6 × ÷ , ⬚ < > 1 2 3 f(x) abeced…" at bounding box center [418, 379] width 357 height 111
click at [469, 402] on button "2" at bounding box center [473, 404] width 34 height 18
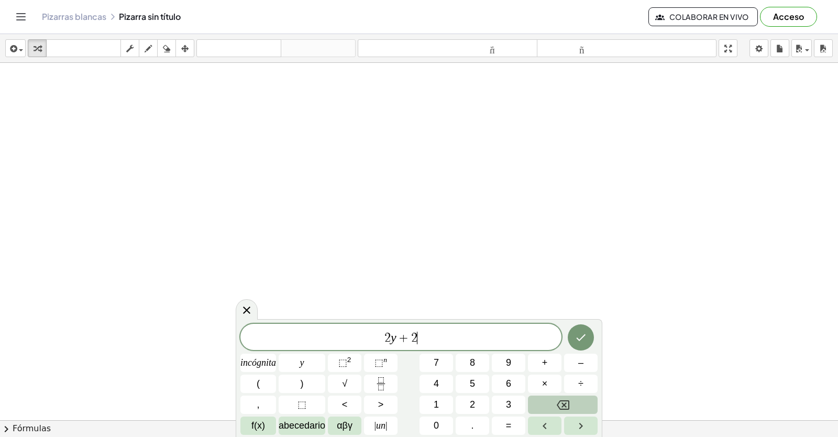
click at [562, 405] on icon "Retroceso" at bounding box center [563, 404] width 13 height 13
click at [446, 409] on button "1" at bounding box center [436, 404] width 34 height 18
click at [475, 407] on font "2" at bounding box center [472, 404] width 5 height 10
click at [274, 354] on button "incógnita" at bounding box center [258, 362] width 36 height 18
click at [512, 423] on button "=" at bounding box center [509, 425] width 34 height 18
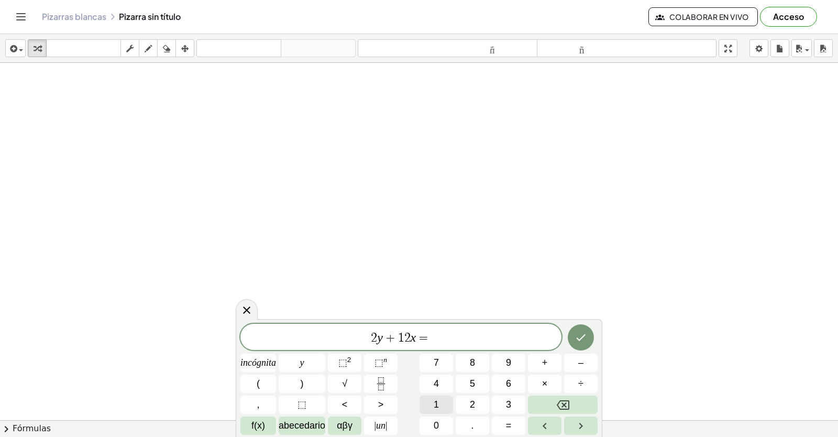
click at [443, 403] on button "1" at bounding box center [436, 404] width 34 height 18
click at [426, 426] on button "0" at bounding box center [436, 425] width 34 height 18
click at [580, 332] on icon "Hecho" at bounding box center [580, 337] width 13 height 13
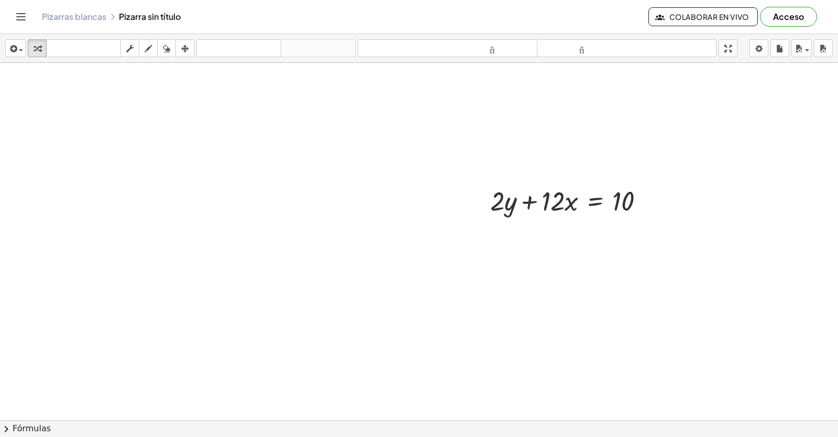
scroll to position [4859, 0]
drag, startPoint x: 556, startPoint y: 198, endPoint x: 662, endPoint y: 194, distance: 106.4
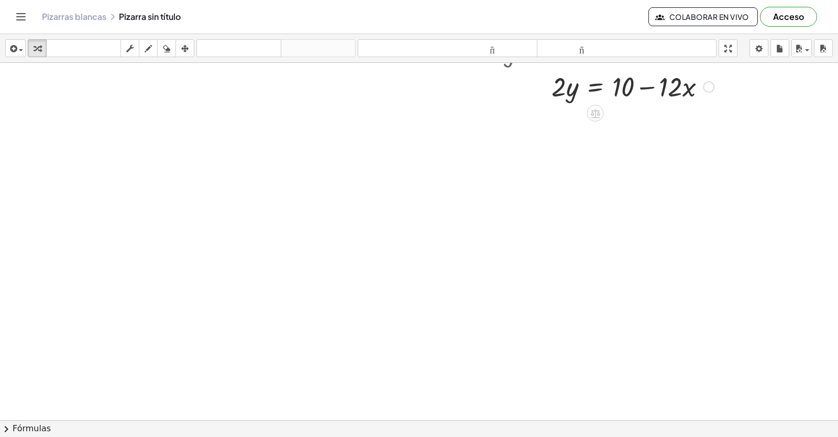
scroll to position [5164, 0]
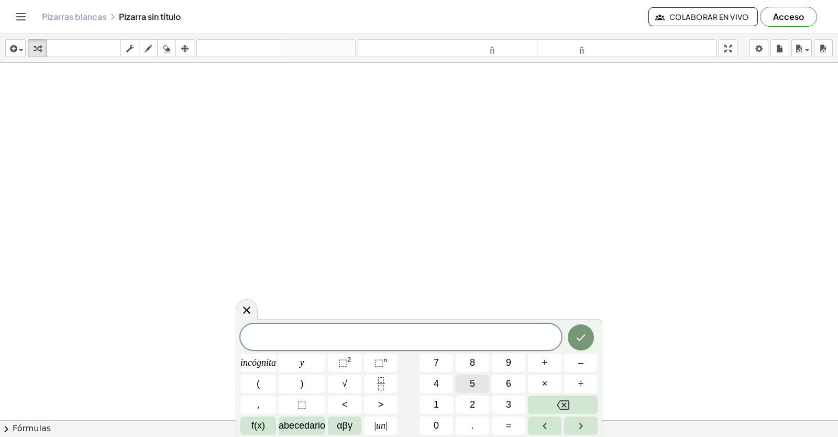
click at [468, 388] on button "5" at bounding box center [473, 383] width 34 height 18
click at [265, 365] on font "incógnita" at bounding box center [258, 362] width 36 height 10
click at [580, 361] on font "–" at bounding box center [580, 362] width 5 height 10
click at [475, 403] on font "2" at bounding box center [472, 404] width 5 height 10
click at [437, 431] on span "0" at bounding box center [436, 425] width 5 height 14
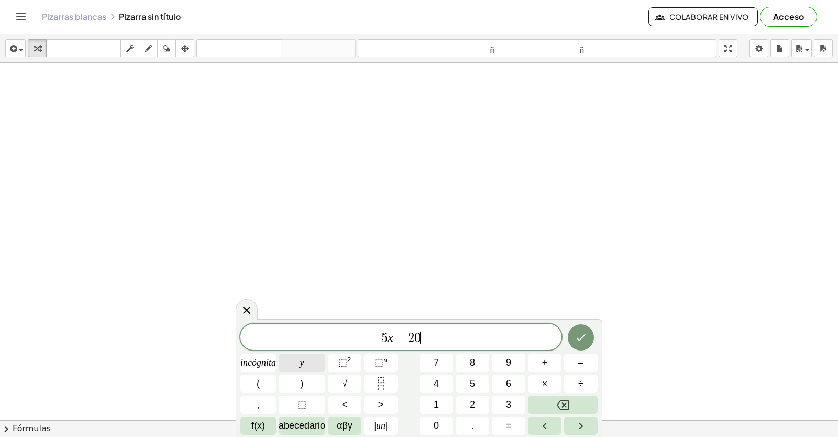
click at [312, 357] on button "y" at bounding box center [302, 362] width 47 height 18
click at [511, 425] on font "=" at bounding box center [509, 425] width 6 height 10
click at [510, 407] on font "3" at bounding box center [508, 404] width 5 height 10
click at [443, 429] on button "0" at bounding box center [436, 425] width 34 height 18
click at [584, 334] on icon "Hecho" at bounding box center [580, 337] width 13 height 13
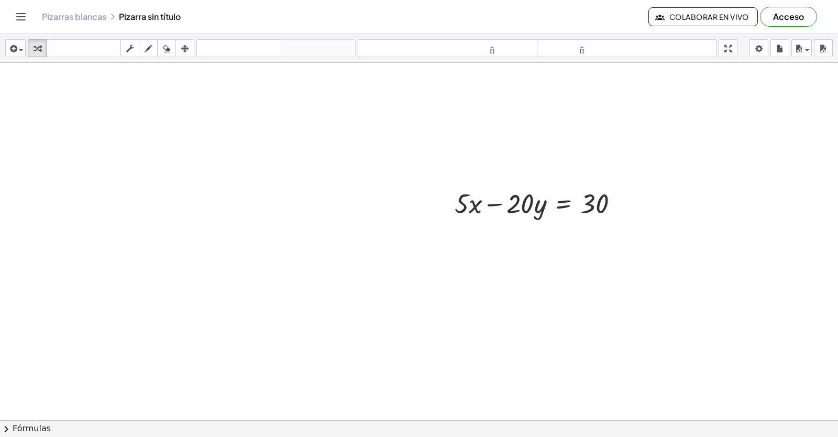
scroll to position [5416, 0]
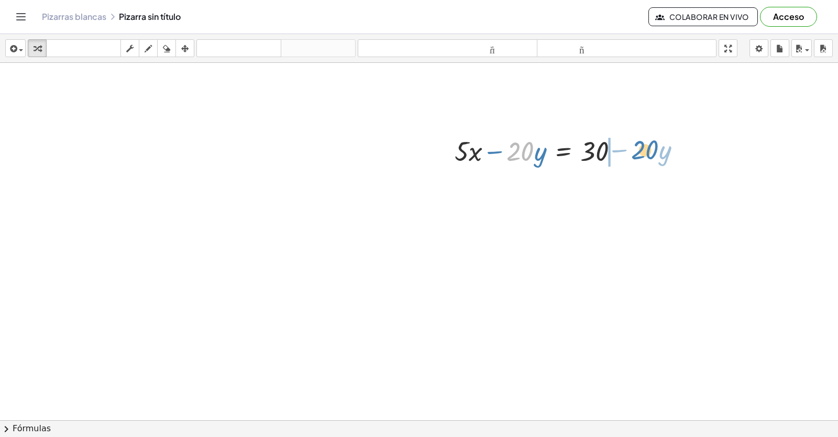
drag, startPoint x: 516, startPoint y: 148, endPoint x: 640, endPoint y: 147, distance: 124.6
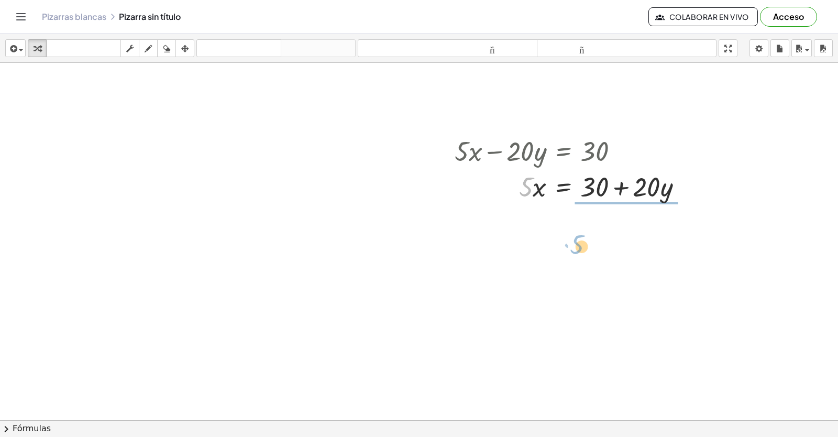
drag, startPoint x: 521, startPoint y: 186, endPoint x: 549, endPoint y: 224, distance: 47.2
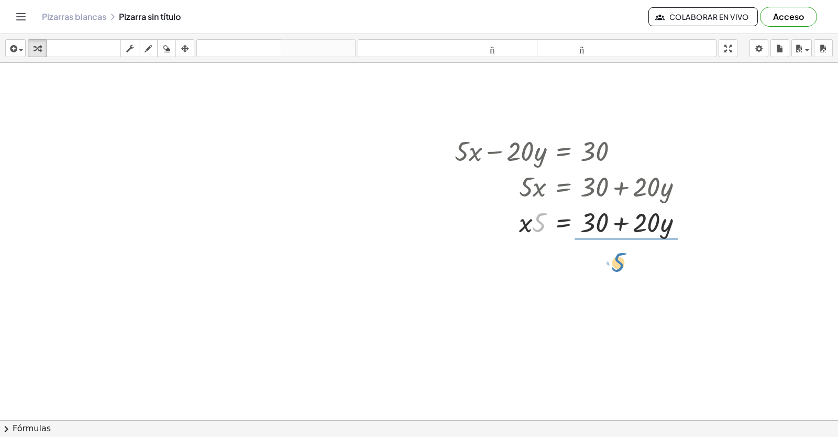
drag, startPoint x: 537, startPoint y: 213, endPoint x: 616, endPoint y: 253, distance: 88.5
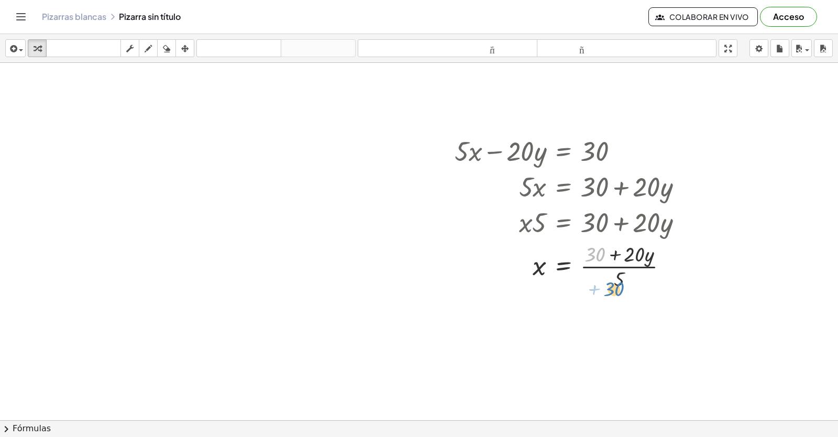
drag, startPoint x: 596, startPoint y: 256, endPoint x: 615, endPoint y: 291, distance: 39.4
click at [615, 291] on div at bounding box center [572, 265] width 247 height 52
drag, startPoint x: 598, startPoint y: 251, endPoint x: 618, endPoint y: 277, distance: 33.0
click at [618, 277] on div at bounding box center [572, 265] width 247 height 52
drag, startPoint x: 594, startPoint y: 252, endPoint x: 623, endPoint y: 274, distance: 36.1
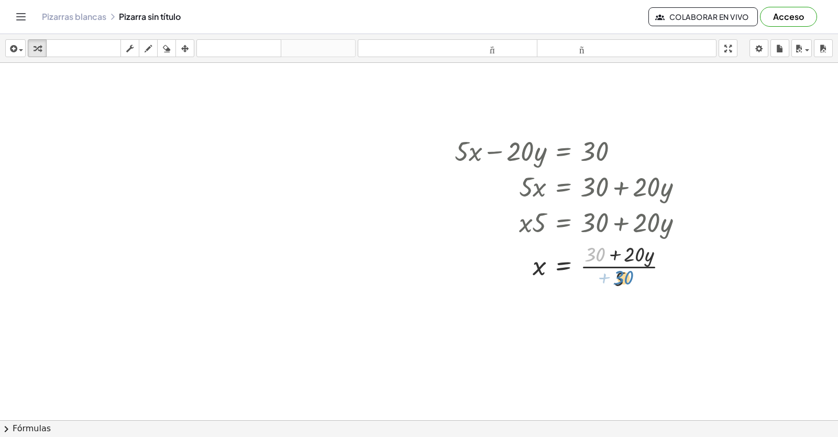
click at [623, 274] on div at bounding box center [572, 265] width 247 height 52
click at [630, 270] on div at bounding box center [572, 265] width 247 height 52
drag, startPoint x: 621, startPoint y: 274, endPoint x: 607, endPoint y: 250, distance: 27.5
click at [607, 250] on div at bounding box center [572, 265] width 247 height 52
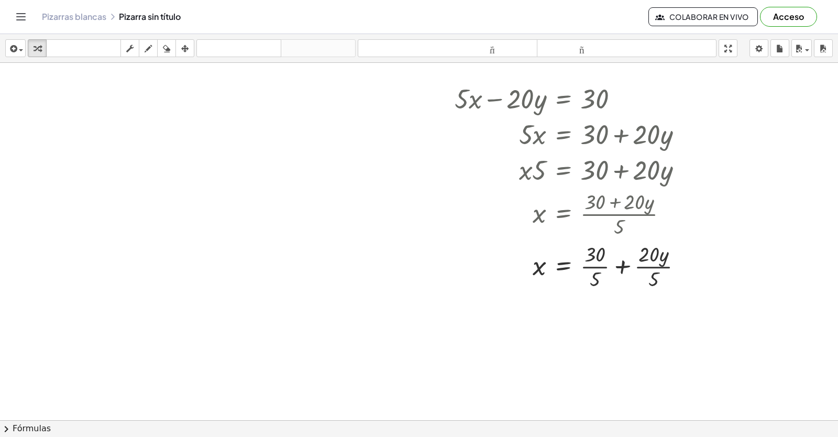
scroll to position [5626, 0]
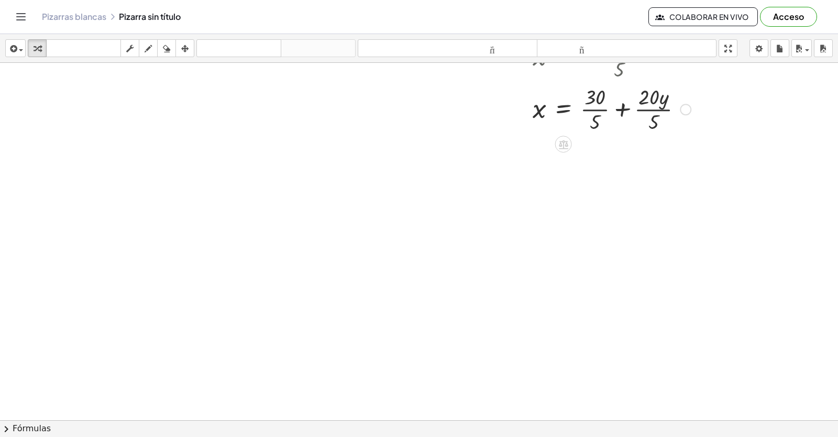
click at [590, 112] on div at bounding box center [572, 108] width 247 height 52
click at [627, 160] on div at bounding box center [572, 161] width 247 height 52
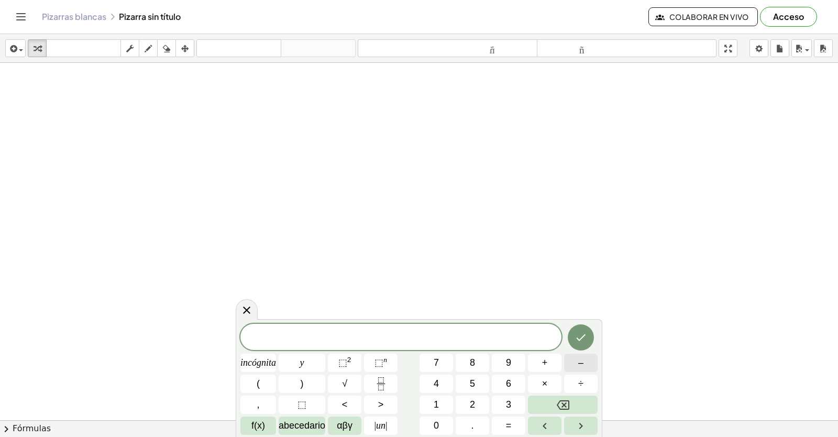
click at [581, 365] on font "–" at bounding box center [580, 362] width 5 height 10
click at [474, 405] on font "2" at bounding box center [472, 404] width 5 height 10
click at [256, 361] on font "incógnita" at bounding box center [258, 362] width 36 height 10
click at [532, 369] on button "+" at bounding box center [545, 362] width 34 height 18
click at [466, 381] on button "5" at bounding box center [473, 383] width 34 height 18
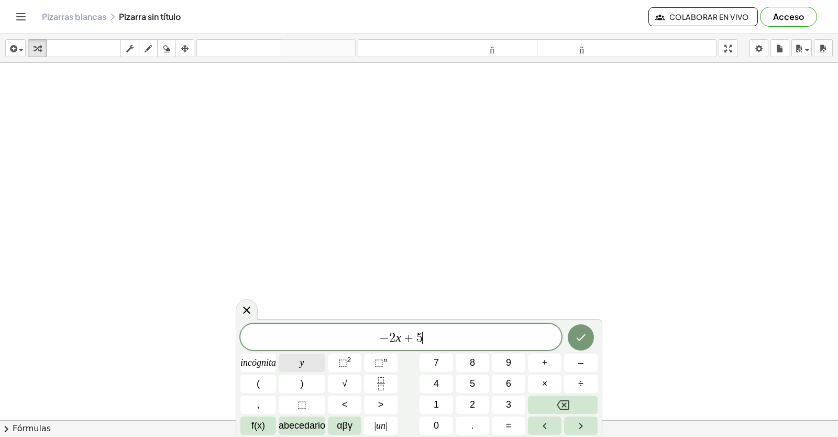
click at [316, 362] on button "y" at bounding box center [302, 362] width 47 height 18
click at [518, 425] on button "=" at bounding box center [509, 425] width 34 height 18
click at [503, 398] on button "3" at bounding box center [509, 404] width 34 height 18
click at [586, 326] on button "Hecho" at bounding box center [581, 337] width 26 height 26
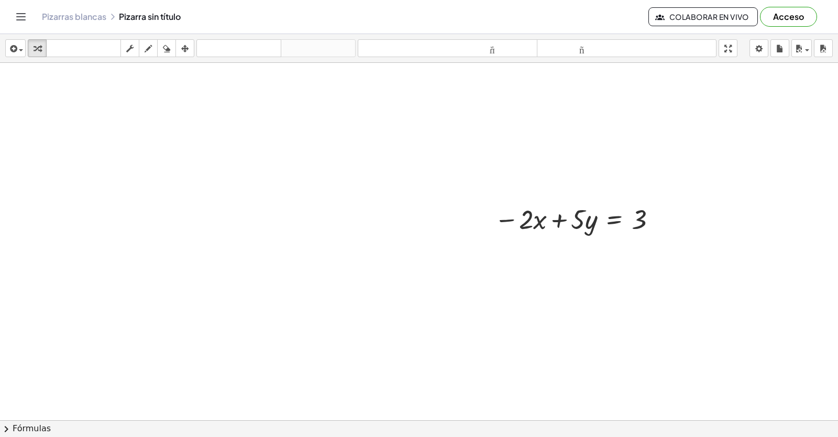
scroll to position [6035, 0]
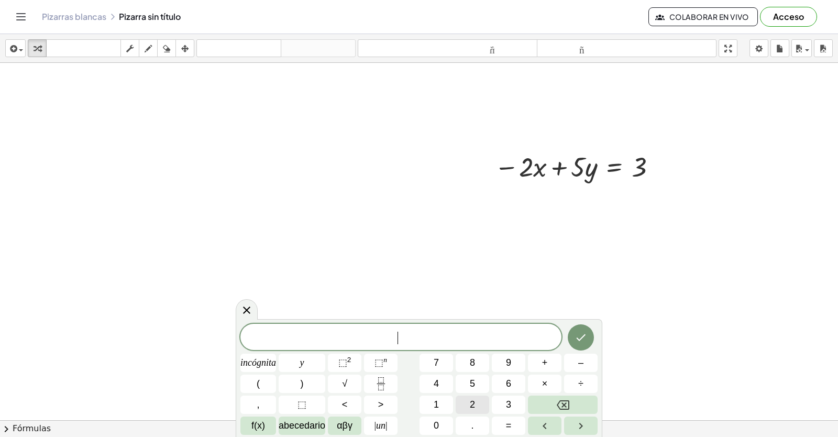
click at [473, 401] on button "2" at bounding box center [473, 404] width 34 height 18
click at [239, 361] on div "​ incógnita y ⬚ 2 ⬚ n 7 8 9 + – ( ) √ 4 5 6 × ÷ , ⬚ < > 1 2 3 f(x) abecedario α…" at bounding box center [419, 378] width 366 height 118
click at [243, 362] on font "incógnita" at bounding box center [258, 362] width 36 height 10
click at [548, 354] on button "+" at bounding box center [545, 362] width 34 height 18
click at [436, 355] on button "7" at bounding box center [436, 362] width 34 height 18
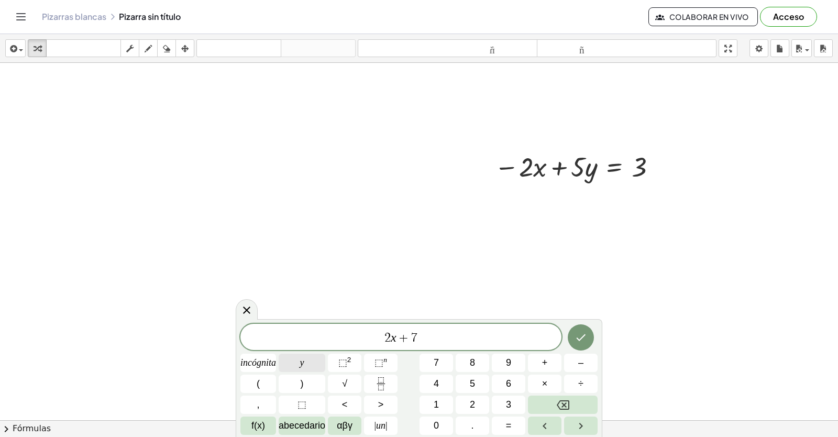
click at [314, 361] on button "y" at bounding box center [302, 362] width 47 height 18
click at [507, 421] on font "=" at bounding box center [509, 425] width 6 height 10
click at [519, 360] on button "9" at bounding box center [509, 362] width 34 height 18
click at [586, 341] on icon "Hecho" at bounding box center [580, 337] width 13 height 13
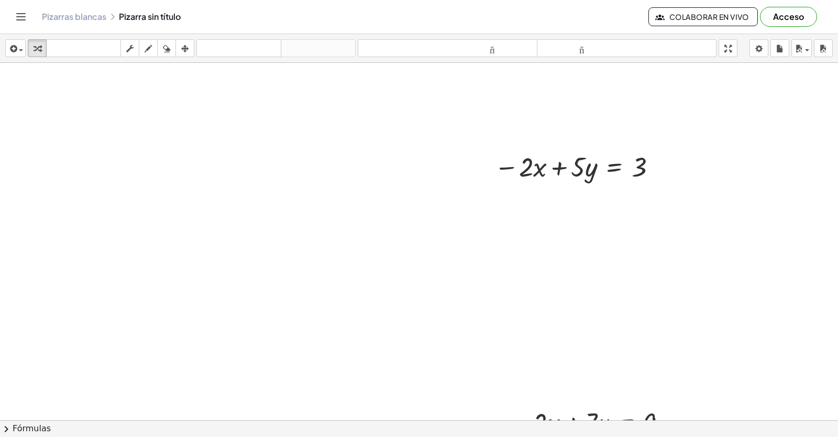
scroll to position [6078, 0]
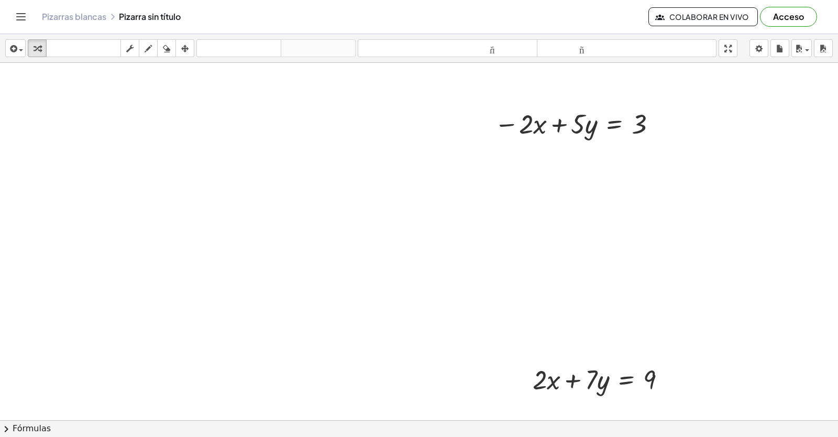
click at [179, 45] on div "button" at bounding box center [185, 48] width 14 height 13
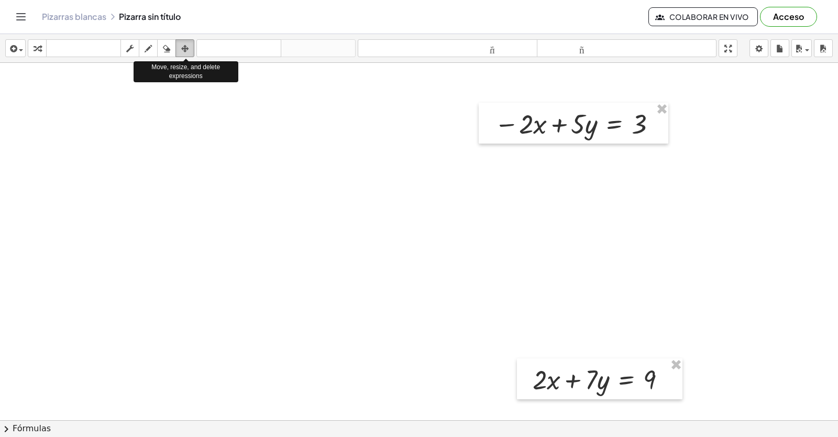
click at [184, 51] on icon "button" at bounding box center [184, 48] width 7 height 13
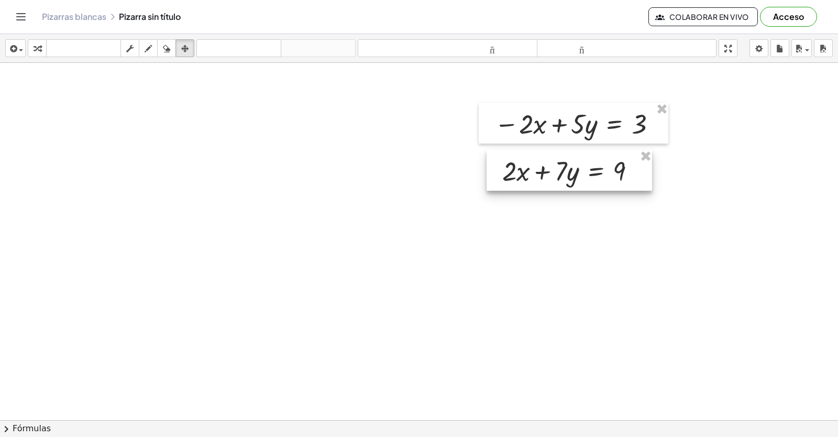
drag, startPoint x: 663, startPoint y: 385, endPoint x: 633, endPoint y: 177, distance: 210.6
click at [633, 177] on div at bounding box center [568, 170] width 165 height 41
click at [36, 39] on button "transformar" at bounding box center [37, 48] width 19 height 18
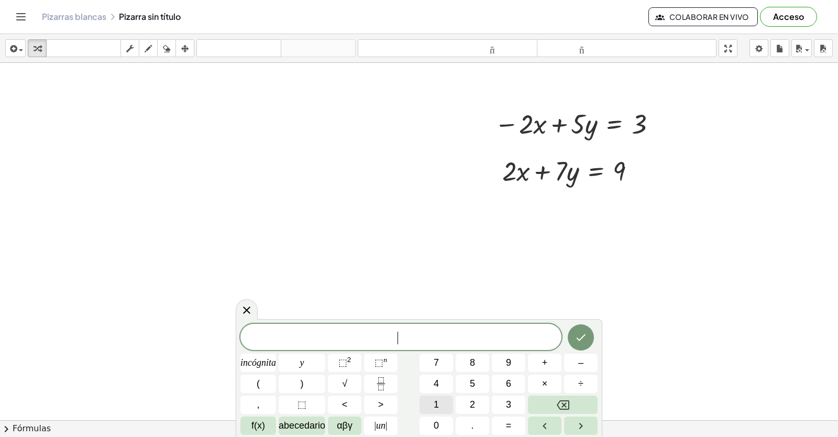
click at [443, 406] on button "1" at bounding box center [436, 404] width 34 height 18
click at [463, 406] on button "2" at bounding box center [473, 404] width 34 height 18
click at [284, 358] on button "y" at bounding box center [302, 362] width 47 height 18
click at [510, 430] on span "=" at bounding box center [509, 425] width 6 height 14
click at [447, 402] on button "1" at bounding box center [436, 404] width 34 height 18
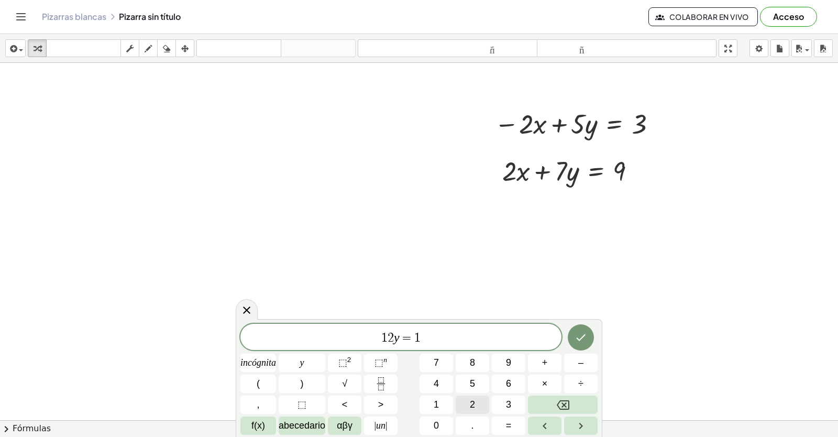
click at [473, 403] on font "2" at bounding box center [472, 404] width 5 height 10
click at [588, 340] on button "Hecho" at bounding box center [581, 337] width 26 height 26
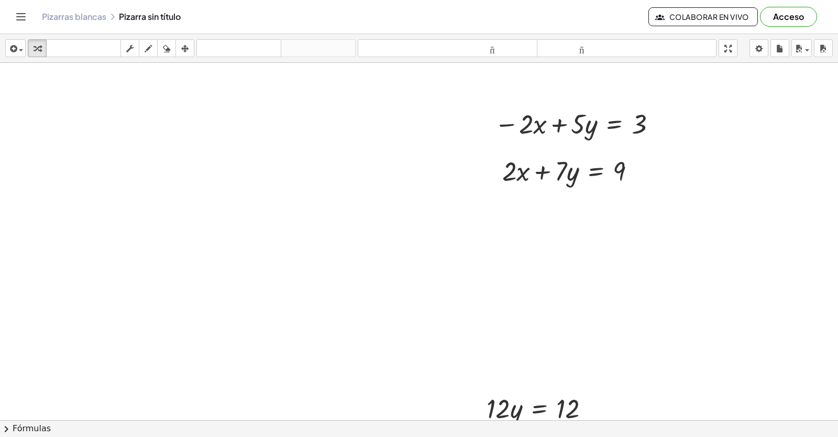
scroll to position [6130, 0]
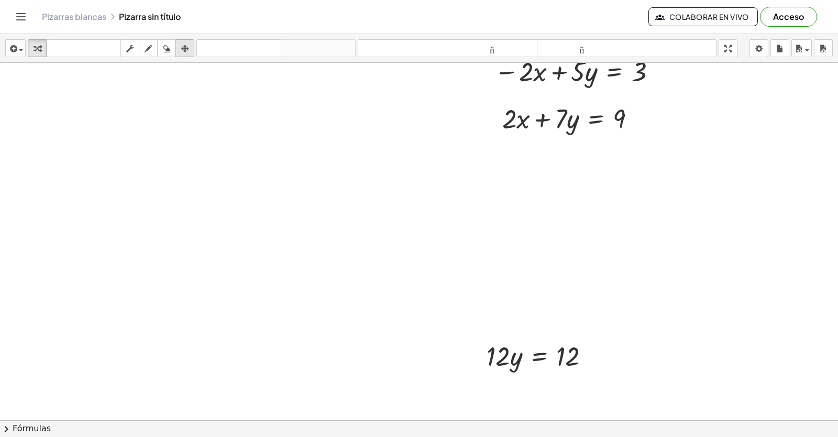
click at [182, 48] on icon "button" at bounding box center [184, 48] width 7 height 13
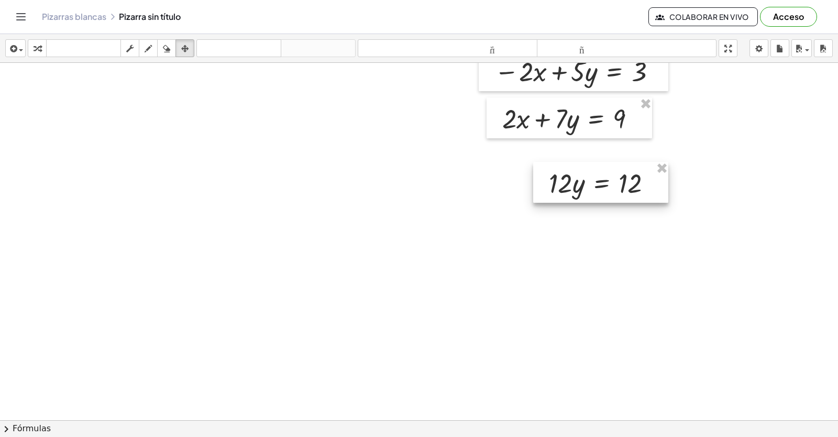
drag, startPoint x: 564, startPoint y: 369, endPoint x: 626, endPoint y: 196, distance: 183.5
click at [626, 196] on div at bounding box center [600, 182] width 135 height 41
click at [31, 45] on div "button" at bounding box center [37, 48] width 14 height 13
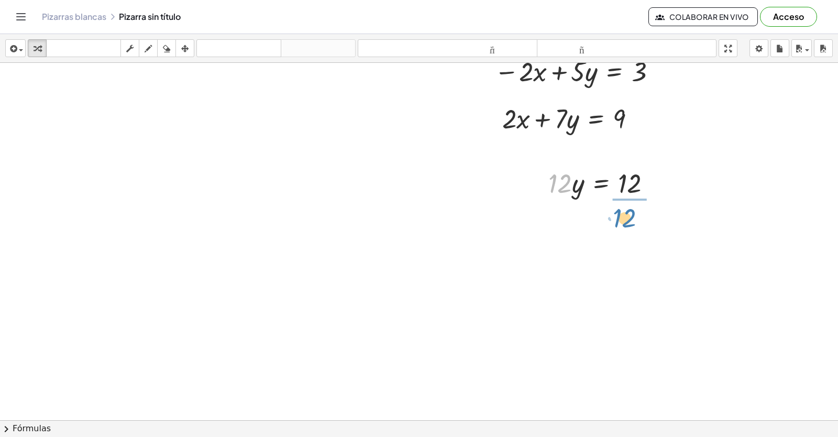
drag, startPoint x: 559, startPoint y: 176, endPoint x: 627, endPoint y: 206, distance: 73.6
drag, startPoint x: 628, startPoint y: 216, endPoint x: 626, endPoint y: 238, distance: 21.6
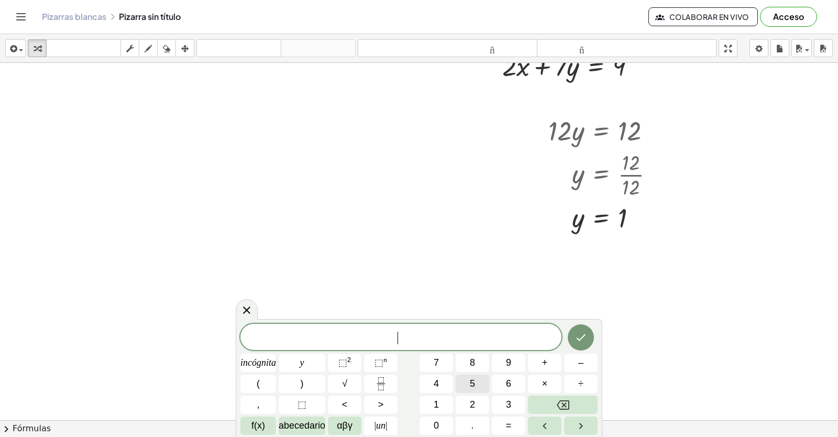
click at [480, 382] on button "5" at bounding box center [473, 383] width 34 height 18
click at [254, 359] on font "incógnita" at bounding box center [258, 362] width 36 height 10
click at [584, 361] on button "–" at bounding box center [581, 362] width 34 height 18
click at [513, 407] on button "3" at bounding box center [509, 404] width 34 height 18
click at [304, 361] on button "y" at bounding box center [302, 362] width 47 height 18
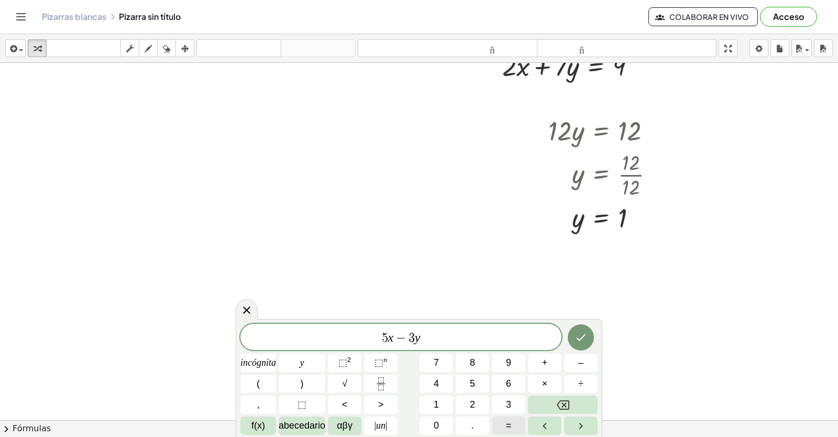
click at [502, 424] on button "=" at bounding box center [509, 425] width 34 height 18
click at [442, 382] on button "4" at bounding box center [436, 383] width 34 height 18
click at [563, 335] on div "5 x − 3 y = 4 ​ incógnita y ⬚ 2 ⬚ n 7 8 9 + – ( ) √ 4 5 6 × ÷ , ⬚ < > 1 2 3 f(x…" at bounding box center [418, 379] width 357 height 111
click at [581, 335] on icon "Hecho" at bounding box center [580, 337] width 13 height 13
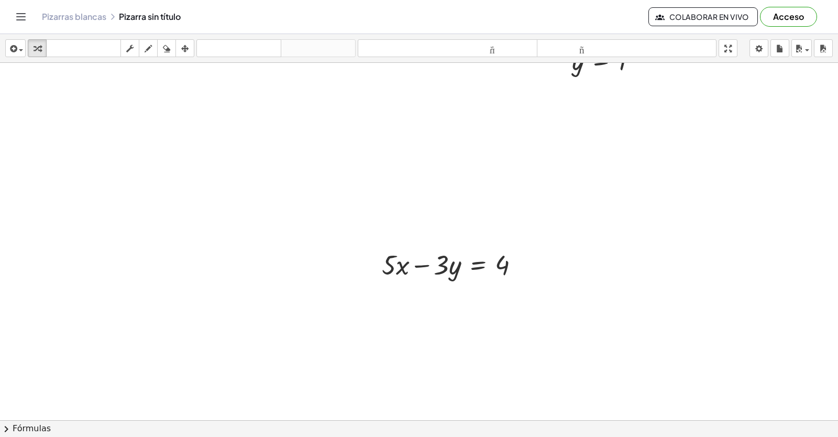
scroll to position [6392, 0]
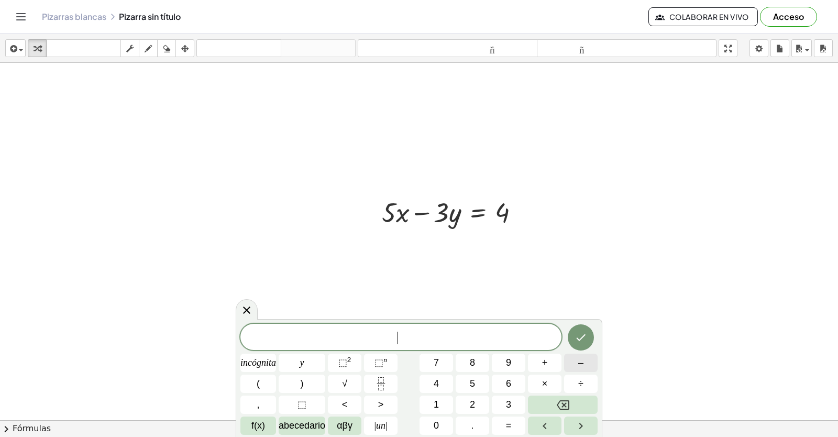
click at [581, 361] on font "–" at bounding box center [580, 362] width 5 height 10
click at [467, 382] on button "5" at bounding box center [473, 383] width 34 height 18
click at [261, 360] on font "incógnita" at bounding box center [258, 362] width 36 height 10
click at [577, 377] on button "÷" at bounding box center [581, 383] width 34 height 18
click at [572, 384] on button "÷" at bounding box center [581, 383] width 34 height 18
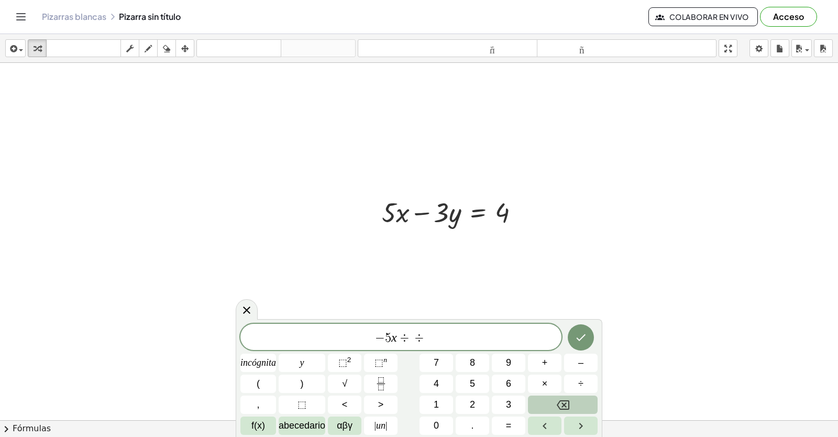
click at [561, 408] on icon "Retroceso" at bounding box center [563, 404] width 13 height 13
click at [553, 361] on button "+" at bounding box center [545, 362] width 34 height 18
click at [443, 361] on button "7" at bounding box center [436, 362] width 34 height 18
click at [310, 357] on button "y" at bounding box center [302, 362] width 47 height 18
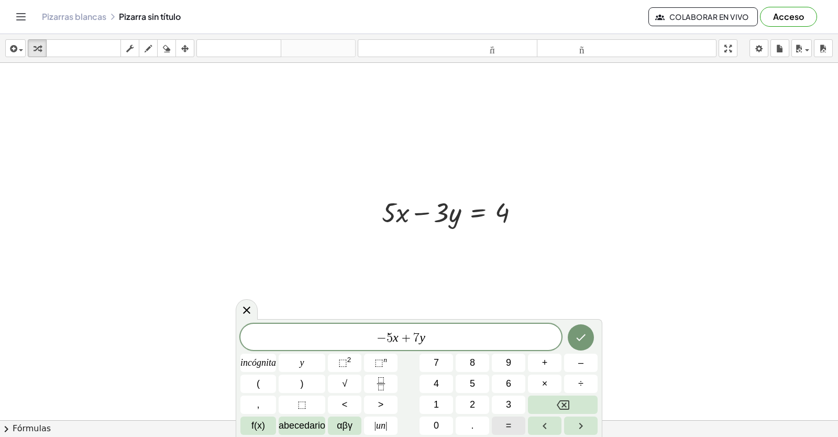
click at [504, 427] on button "=" at bounding box center [509, 425] width 34 height 18
click at [440, 377] on button "4" at bounding box center [436, 383] width 34 height 18
click at [583, 336] on icon "Hecho" at bounding box center [580, 337] width 9 height 7
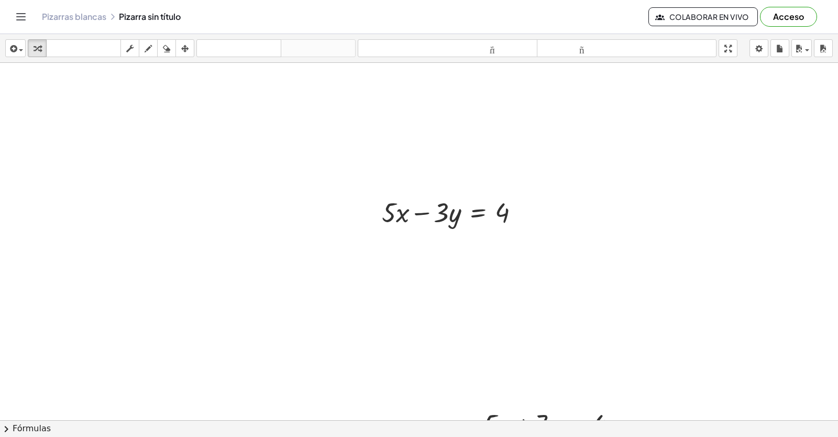
scroll to position [6435, 0]
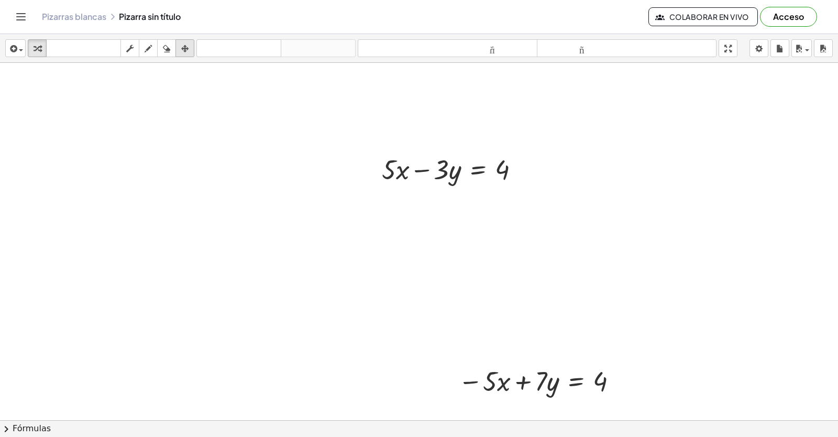
click at [188, 48] on icon "button" at bounding box center [184, 48] width 7 height 13
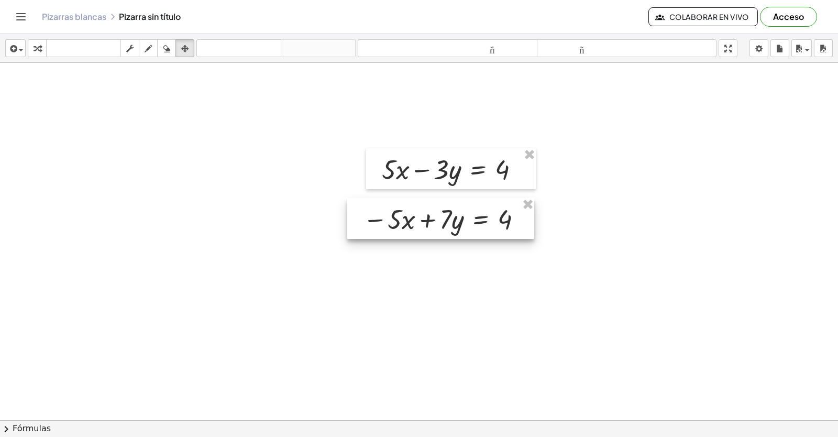
drag, startPoint x: 546, startPoint y: 395, endPoint x: 450, endPoint y: 233, distance: 187.8
click at [450, 233] on div at bounding box center [440, 218] width 187 height 41
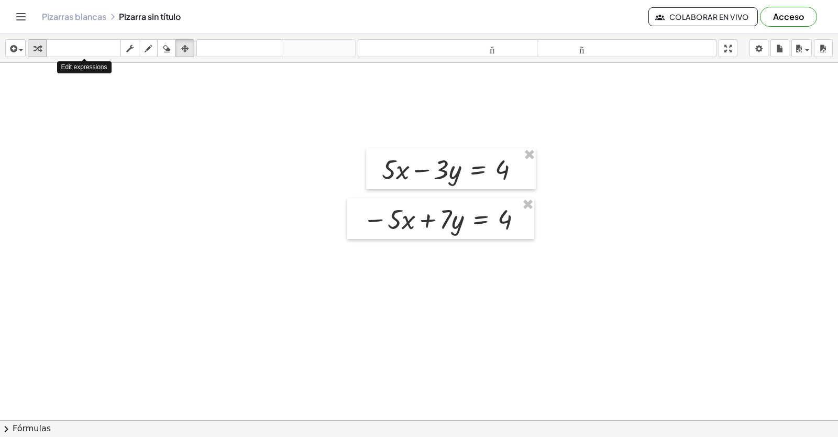
click at [37, 43] on icon "button" at bounding box center [37, 48] width 7 height 13
click at [143, 46] on div "button" at bounding box center [148, 48] width 14 height 13
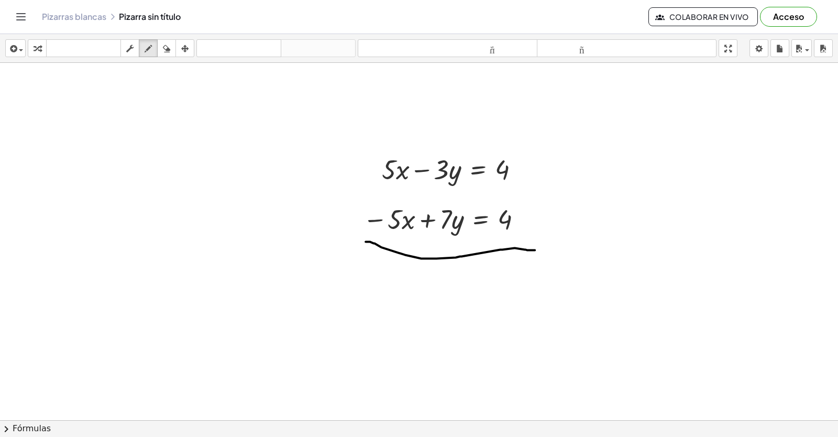
drag, startPoint x: 365, startPoint y: 240, endPoint x: 535, endPoint y: 249, distance: 169.3
click at [43, 46] on div "button" at bounding box center [37, 48] width 14 height 13
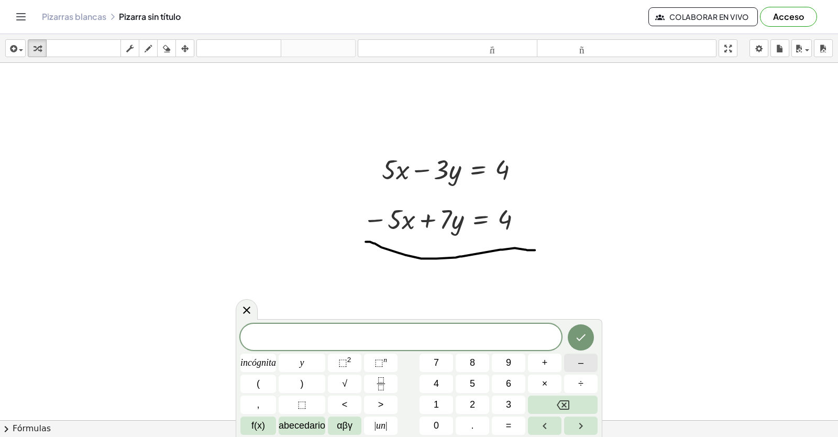
click at [569, 360] on button "–" at bounding box center [581, 362] width 34 height 18
click at [586, 401] on button "Retroceso" at bounding box center [563, 404] width 70 height 18
drag, startPoint x: 434, startPoint y: 373, endPoint x: 438, endPoint y: 380, distance: 7.6
click at [438, 379] on div "​ incógnita y ⬚ 2 ⬚ n 7 8 9 + – ( ) √ 4 5 6 × ÷ , ⬚ < > 1 2 3 f(x) abecedario α…" at bounding box center [418, 379] width 357 height 111
click at [438, 383] on font "4" at bounding box center [436, 383] width 5 height 10
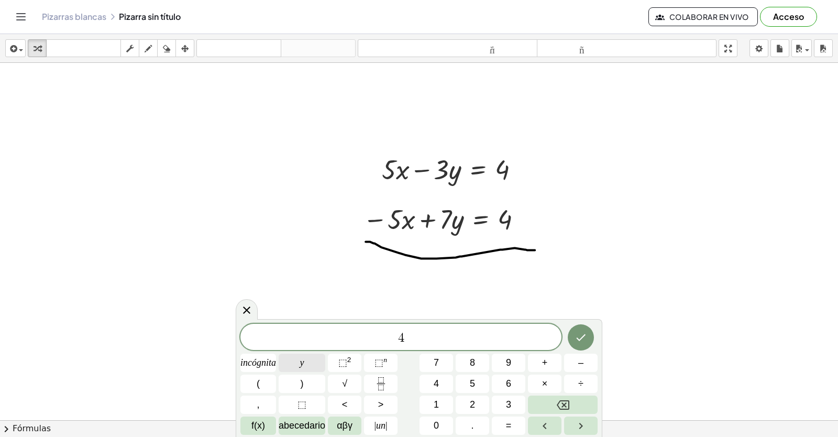
click at [320, 368] on button "y" at bounding box center [302, 362] width 47 height 18
click at [503, 426] on button "=" at bounding box center [509, 425] width 34 height 18
click at [482, 364] on button "8" at bounding box center [473, 362] width 34 height 18
click at [579, 338] on icon "Hecho" at bounding box center [580, 337] width 13 height 13
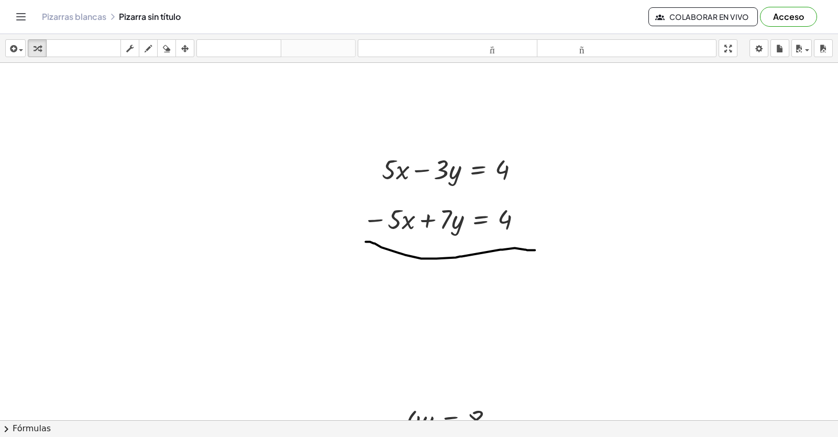
scroll to position [6488, 0]
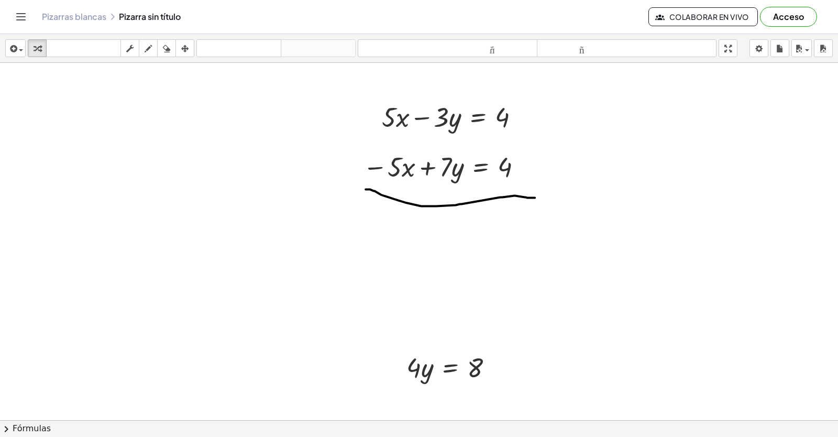
click at [187, 51] on icon "button" at bounding box center [184, 48] width 7 height 13
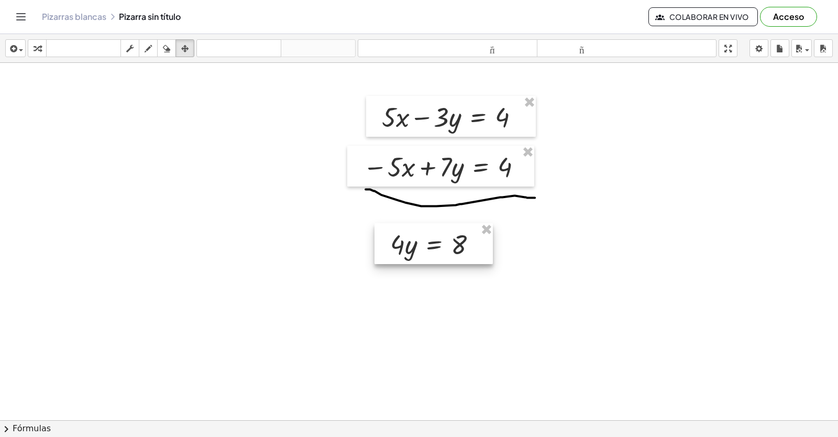
drag, startPoint x: 423, startPoint y: 368, endPoint x: 407, endPoint y: 247, distance: 122.5
click at [407, 247] on div at bounding box center [433, 243] width 118 height 41
click at [35, 50] on icon "button" at bounding box center [37, 48] width 7 height 13
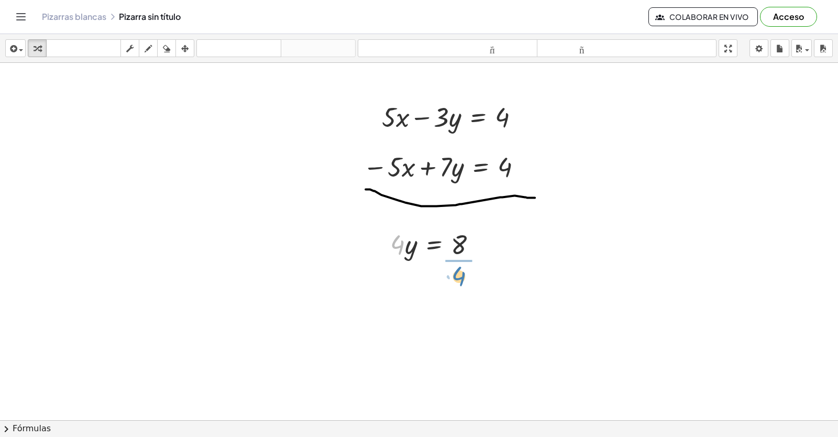
drag, startPoint x: 420, startPoint y: 274, endPoint x: 456, endPoint y: 273, distance: 35.1
drag, startPoint x: 462, startPoint y: 269, endPoint x: 461, endPoint y: 295, distance: 25.7
click at [148, 43] on icon "button" at bounding box center [148, 48] width 7 height 13
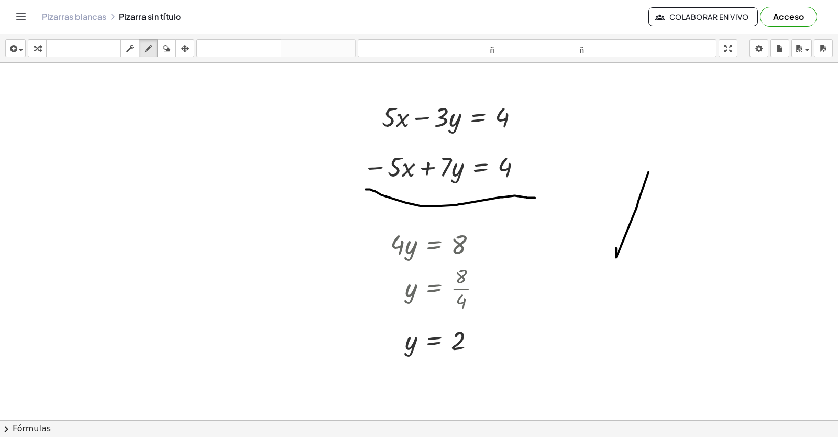
drag, startPoint x: 648, startPoint y: 171, endPoint x: 613, endPoint y: 150, distance: 41.0
drag, startPoint x: 650, startPoint y: 150, endPoint x: 666, endPoint y: 185, distance: 38.0
drag, startPoint x: 666, startPoint y: 184, endPoint x: 693, endPoint y: 183, distance: 26.7
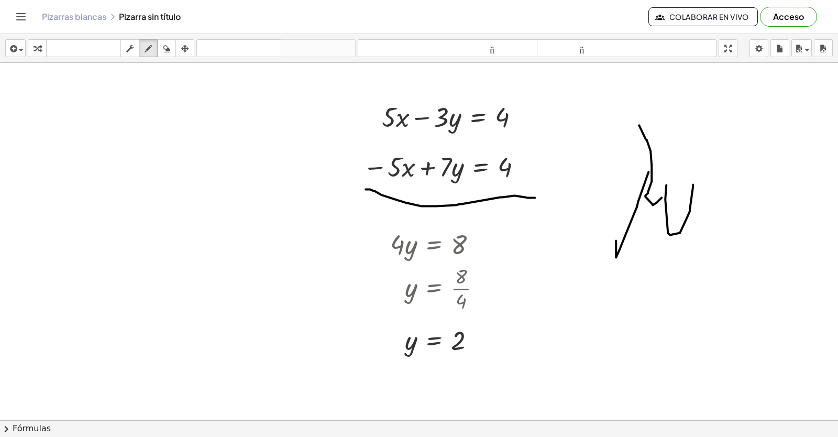
drag, startPoint x: 709, startPoint y: 157, endPoint x: 719, endPoint y: 301, distance: 143.8
drag, startPoint x: 705, startPoint y: 237, endPoint x: 743, endPoint y: 236, distance: 38.2
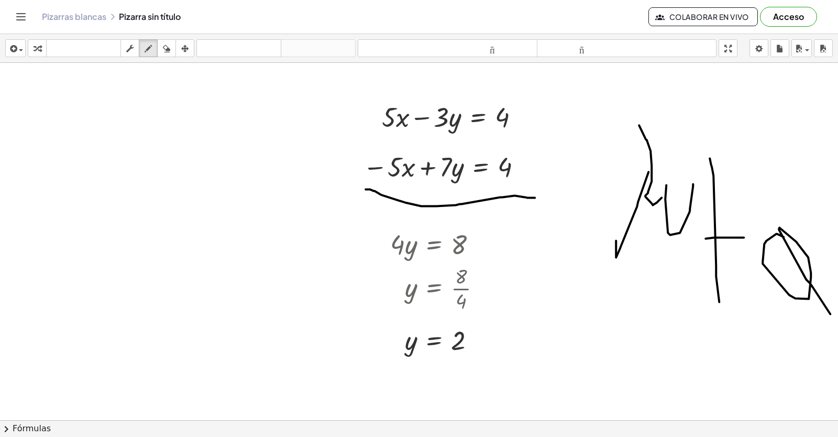
drag, startPoint x: 780, startPoint y: 234, endPoint x: 830, endPoint y: 313, distance: 93.0
click at [830, 313] on div "+ · 7 · x − 5 = 9 · 7 · x = + 9 + 5 · 7 · x = 14 x = · 14 · 7 x = 2 + · 4 · y −…" at bounding box center [419, 241] width 838 height 357
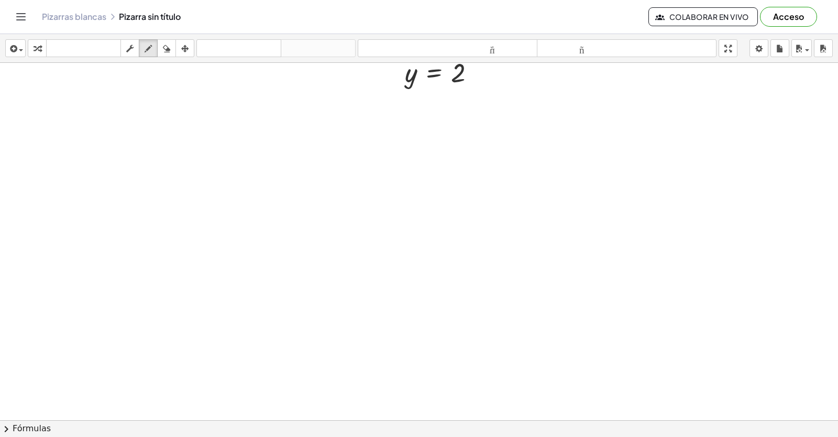
scroll to position [6792, 0]
click at [31, 43] on div "button" at bounding box center [37, 48] width 14 height 13
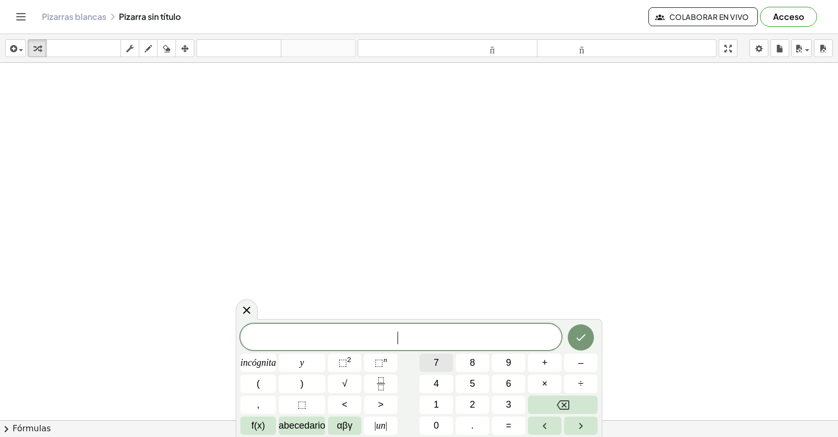
click at [430, 359] on button "7" at bounding box center [436, 362] width 34 height 18
click at [432, 359] on button "7" at bounding box center [436, 362] width 34 height 18
click at [543, 408] on button "Retroceso" at bounding box center [563, 404] width 70 height 18
click at [263, 359] on font "incógnita" at bounding box center [258, 362] width 36 height 10
click at [573, 365] on button "–" at bounding box center [581, 362] width 34 height 18
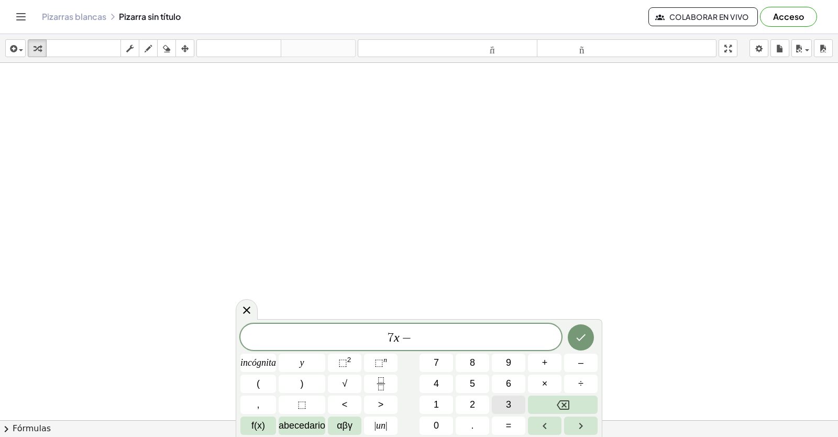
click at [509, 404] on button "3" at bounding box center [509, 404] width 34 height 18
click at [332, 368] on div "7 x − 3 ​ incógnita y ⬚ 2 ⬚ n 7 8 9 + – ( ) √ 4 5 6 × ÷ , ⬚ < > 1 2 3 f(x) abec…" at bounding box center [418, 379] width 357 height 111
drag, startPoint x: 313, startPoint y: 348, endPoint x: 315, endPoint y: 360, distance: 12.7
click at [313, 352] on div "7 x − 3 ​ incógnita y ⬚ 2 ⬚ n 7 8 9 + – ( ) √ 4 5 6 × ÷ , ⬚ < > 1 2 3 f(x) abec…" at bounding box center [418, 379] width 357 height 111
click at [315, 360] on button "y" at bounding box center [302, 362] width 47 height 18
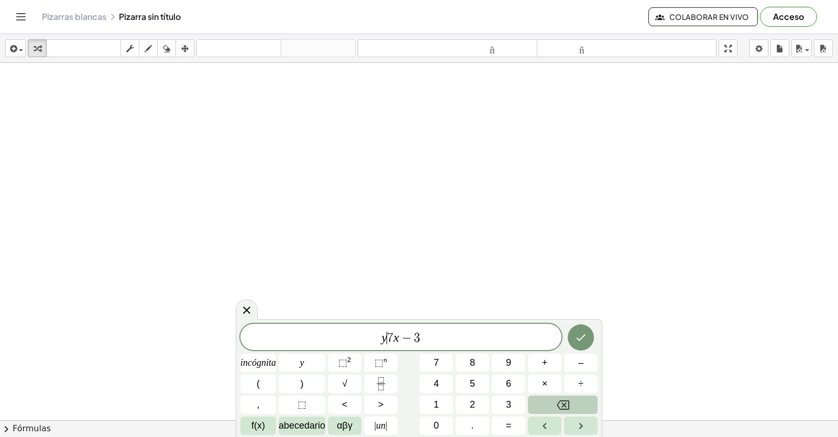
click at [521, 407] on div "y ​ 7 x − 3 incógnita y ⬚ 2 ⬚ n 7 8 9 + – ( ) √ 4 5 6 × ÷ , ⬚ < > 1 2 3 f(x) ab…" at bounding box center [418, 379] width 357 height 111
click at [539, 405] on button "Retroceso" at bounding box center [563, 404] width 70 height 18
click at [420, 335] on span "7 x − 3 ​" at bounding box center [400, 337] width 321 height 15
click at [321, 354] on button "y" at bounding box center [302, 362] width 47 height 18
click at [503, 418] on button "=" at bounding box center [509, 425] width 34 height 18
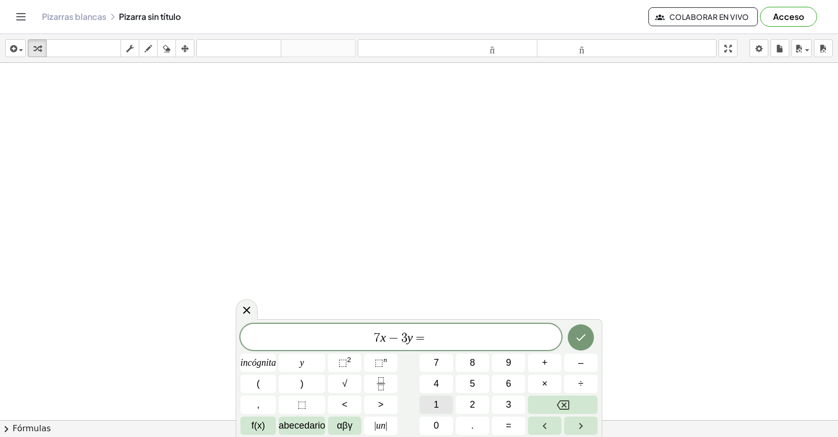
click at [439, 403] on button "1" at bounding box center [436, 404] width 34 height 18
click at [485, 406] on button "2" at bounding box center [473, 404] width 34 height 18
click at [574, 329] on button "Hecho" at bounding box center [581, 337] width 26 height 26
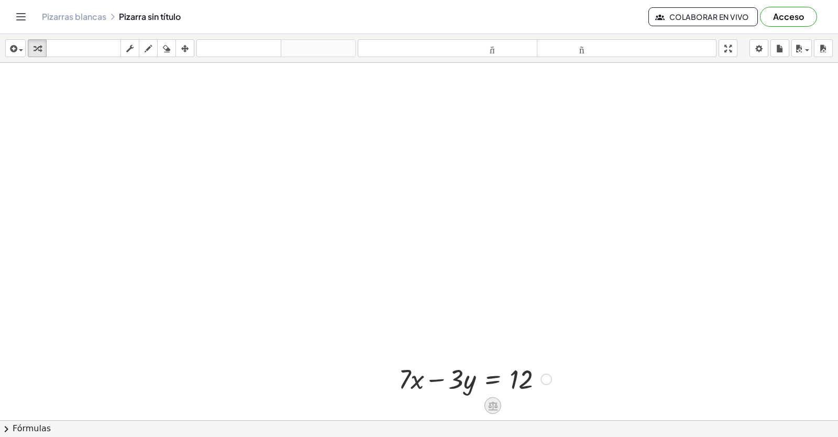
click at [494, 404] on icon at bounding box center [492, 405] width 11 height 11
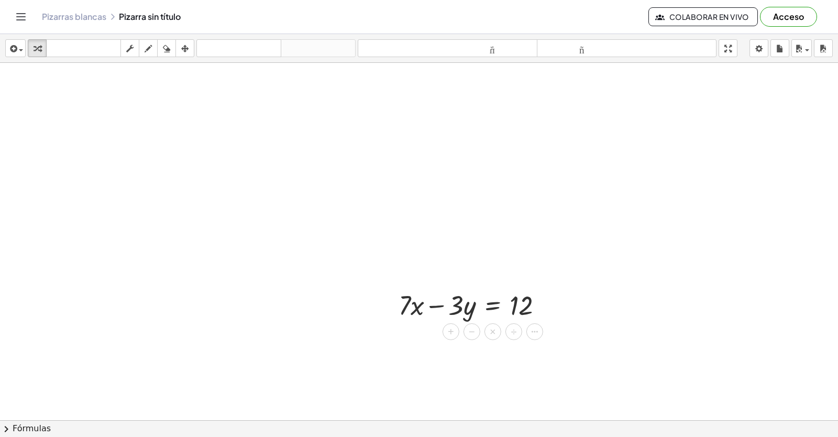
scroll to position [6949, 0]
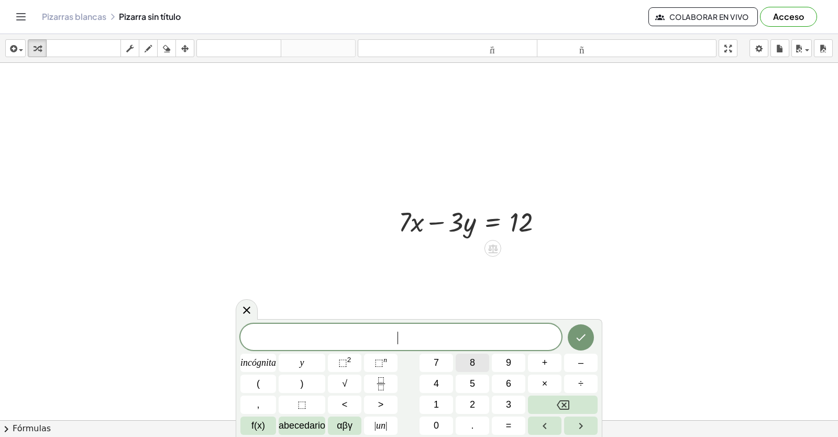
click at [477, 376] on div "​ incógnita y ⬚ 2 ⬚ n 7 8 9 + – ( ) √ 4 5 6 × ÷ , ⬚ < > 1 2 3 f(x) abecedario α…" at bounding box center [418, 379] width 357 height 111
click at [476, 390] on button "5" at bounding box center [473, 383] width 34 height 18
click at [537, 382] on button "×" at bounding box center [545, 383] width 34 height 18
click at [546, 403] on button "Retroceso" at bounding box center [563, 404] width 70 height 18
click at [263, 362] on font "incógnita" at bounding box center [258, 362] width 36 height 10
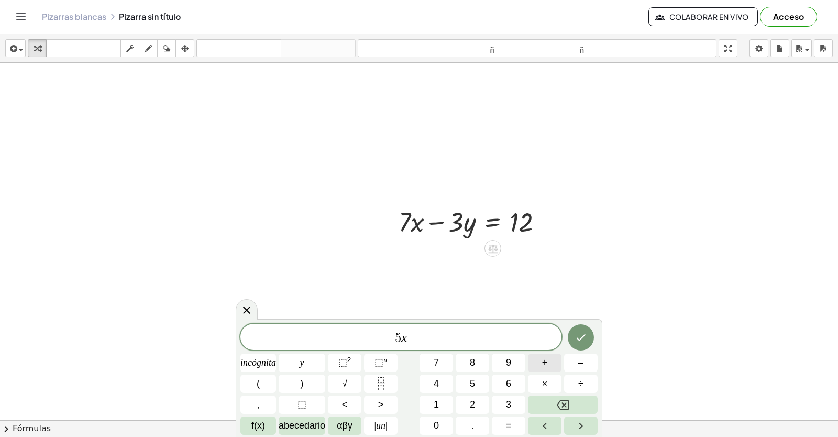
click at [545, 360] on font "+" at bounding box center [545, 362] width 6 height 10
click at [501, 405] on button "3" at bounding box center [509, 404] width 34 height 18
click at [295, 359] on button "y" at bounding box center [302, 362] width 47 height 18
click at [503, 417] on button "=" at bounding box center [509, 425] width 34 height 18
click at [456, 402] on button "2" at bounding box center [473, 404] width 34 height 18
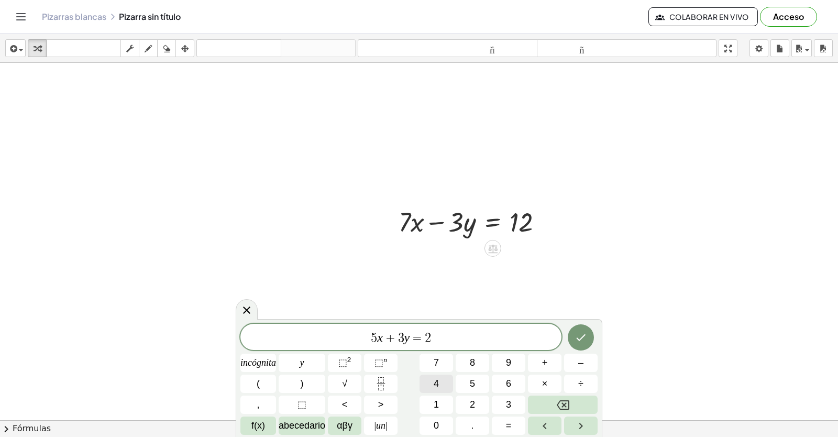
click at [443, 376] on button "4" at bounding box center [436, 383] width 34 height 18
click at [571, 328] on button "Hecho" at bounding box center [581, 337] width 26 height 26
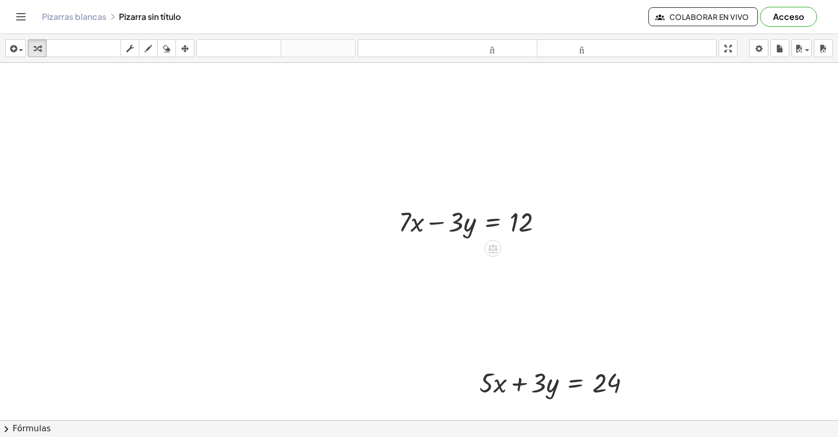
click at [184, 45] on icon "button" at bounding box center [184, 48] width 7 height 13
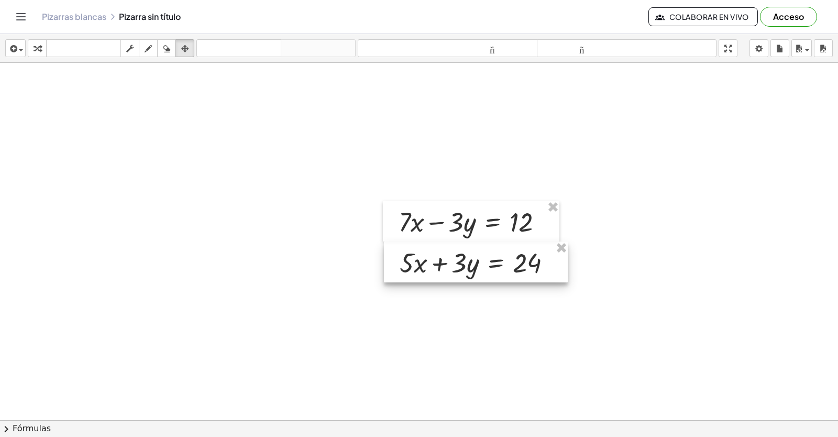
click at [489, 261] on div at bounding box center [476, 261] width 184 height 41
click at [37, 45] on icon "button" at bounding box center [37, 48] width 7 height 13
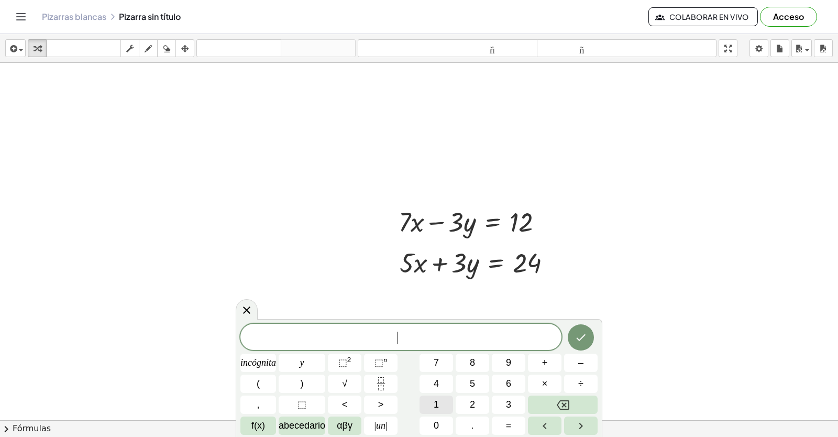
click at [434, 401] on font "1" at bounding box center [436, 404] width 5 height 10
click at [464, 406] on button "2" at bounding box center [473, 404] width 34 height 18
click at [259, 364] on font "incógnita" at bounding box center [258, 362] width 36 height 10
click at [501, 419] on button "=" at bounding box center [509, 425] width 34 height 18
click at [500, 405] on button "3" at bounding box center [509, 404] width 34 height 18
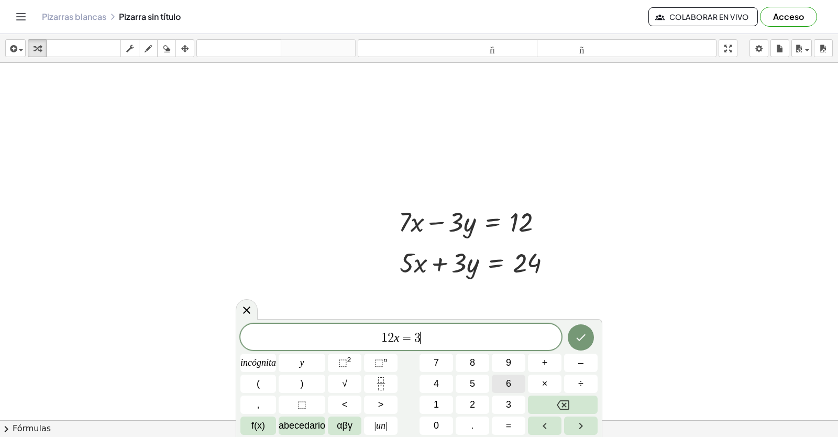
click at [506, 383] on font "6" at bounding box center [508, 383] width 5 height 10
click at [569, 337] on button "Hecho" at bounding box center [581, 337] width 26 height 26
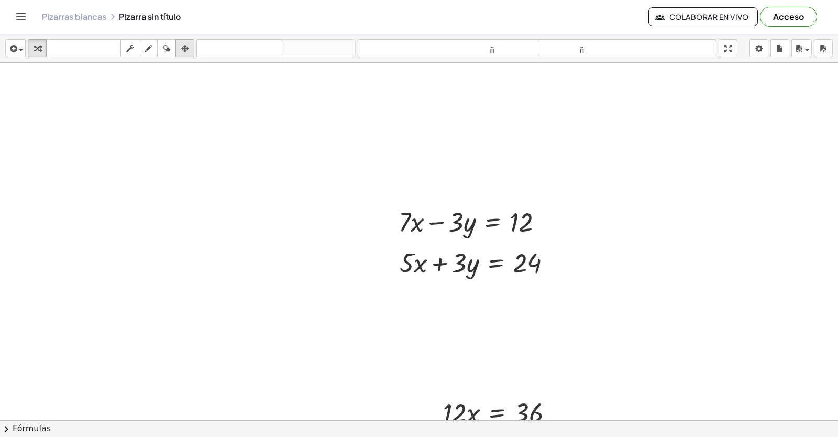
click at [183, 39] on button "arreglar" at bounding box center [184, 48] width 19 height 18
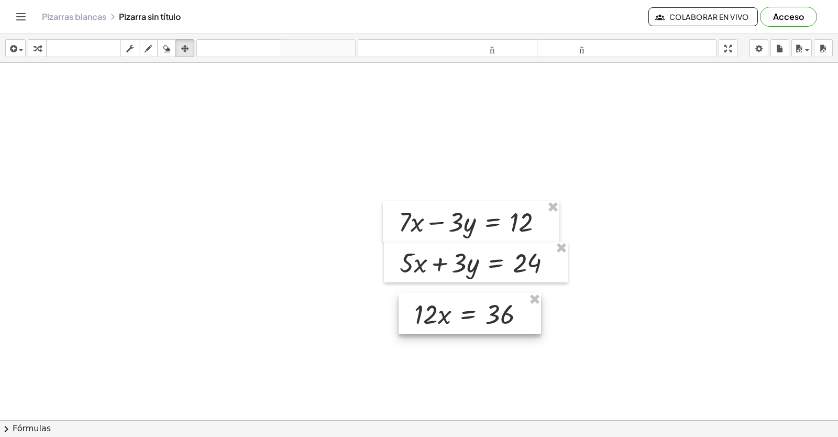
drag, startPoint x: 449, startPoint y: 406, endPoint x: 420, endPoint y: 308, distance: 102.1
click at [420, 308] on div at bounding box center [469, 313] width 142 height 41
click at [25, 52] on div "insertar Seleccione uno: Expresión matemática Función Texto Vídeo de YouTube Gr…" at bounding box center [419, 48] width 838 height 29
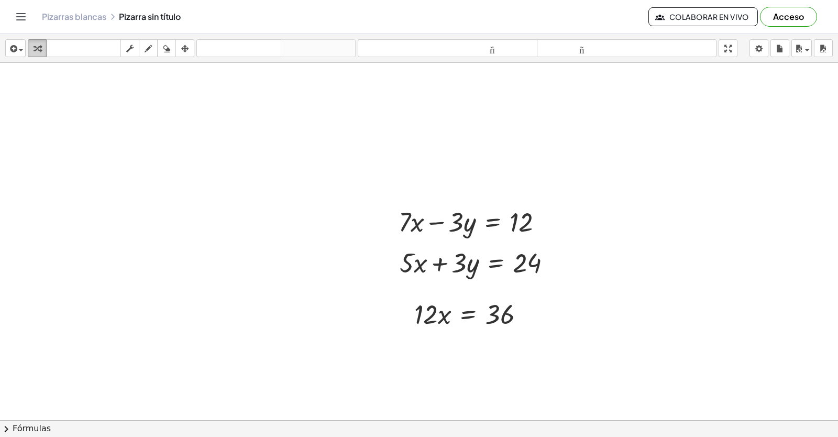
click at [31, 49] on div "button" at bounding box center [37, 48] width 14 height 13
drag, startPoint x: 427, startPoint y: 318, endPoint x: 503, endPoint y: 347, distance: 81.2
drag, startPoint x: 497, startPoint y: 300, endPoint x: 510, endPoint y: 390, distance: 90.4
click at [498, 304] on div at bounding box center [474, 313] width 130 height 36
drag, startPoint x: 498, startPoint y: 342, endPoint x: 501, endPoint y: 366, distance: 24.2
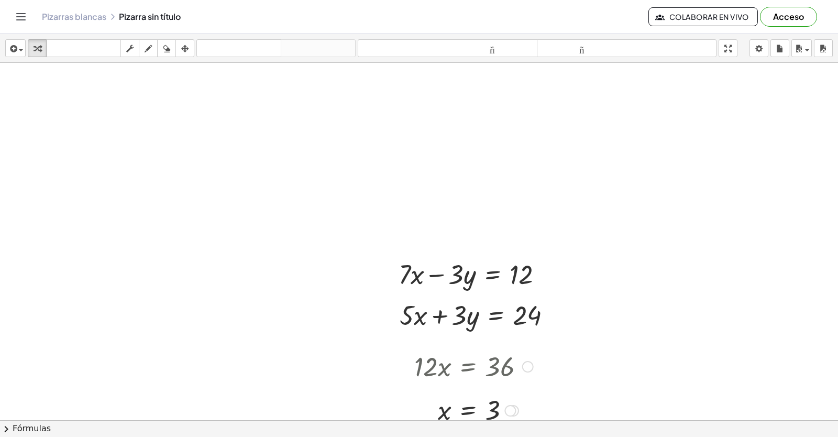
scroll to position [7002, 0]
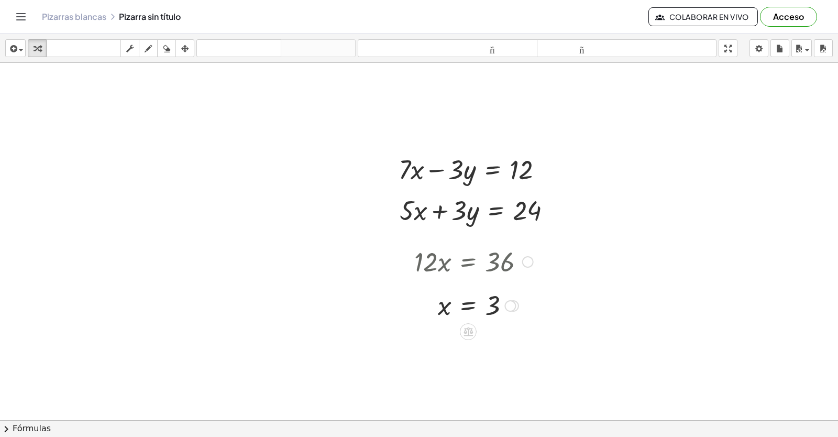
drag, startPoint x: 425, startPoint y: 265, endPoint x: 444, endPoint y: 288, distance: 30.2
click at [498, 279] on div "· 12 · x = 36 x = · 36 · 12 x = · [DATE] x = 3" at bounding box center [469, 282] width 142 height 84
drag, startPoint x: 444, startPoint y: 288, endPoint x: 494, endPoint y: 290, distance: 49.8
click at [468, 262] on div "· 12 · x = 36 x = · 36 · 12 x = · [DATE] x = 3" at bounding box center [468, 262] width 0 height 0
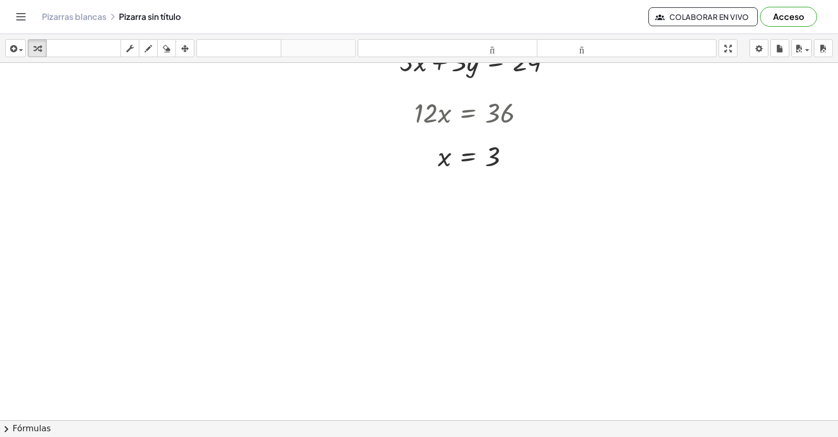
scroll to position [7359, 0]
drag, startPoint x: 471, startPoint y: 385, endPoint x: 465, endPoint y: 387, distance: 5.5
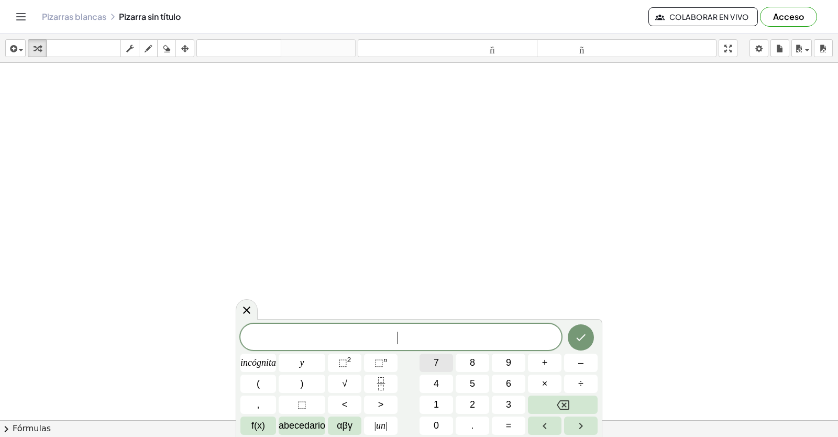
click at [441, 371] on button "7" at bounding box center [436, 362] width 34 height 18
click at [256, 365] on font "incógnita" at bounding box center [258, 362] width 36 height 10
click at [541, 355] on button "+" at bounding box center [545, 362] width 34 height 18
click at [474, 403] on font "2" at bounding box center [472, 404] width 5 height 10
click at [296, 355] on button "y" at bounding box center [302, 362] width 47 height 18
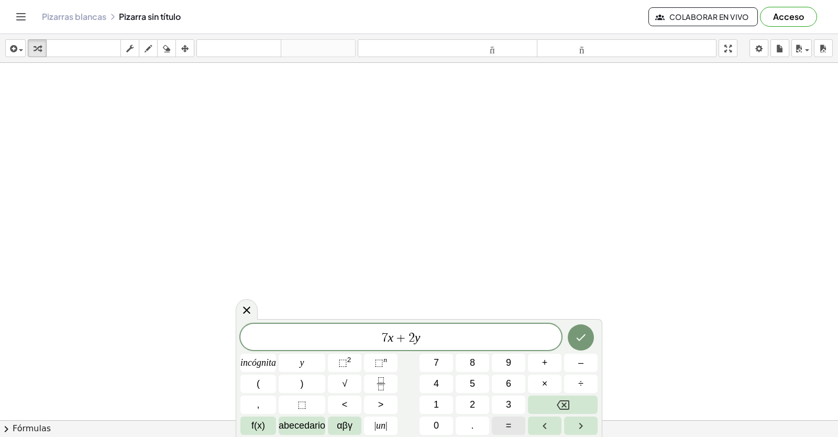
click at [504, 419] on button "=" at bounding box center [509, 425] width 34 height 18
click at [446, 377] on button "4" at bounding box center [436, 383] width 34 height 18
click at [469, 386] on button "5" at bounding box center [473, 383] width 34 height 18
click at [570, 333] on button "Hecho" at bounding box center [581, 337] width 26 height 26
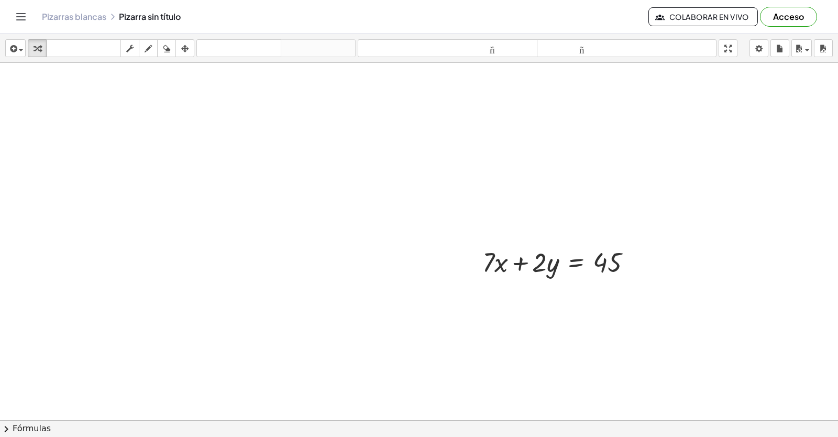
scroll to position [7611, 0]
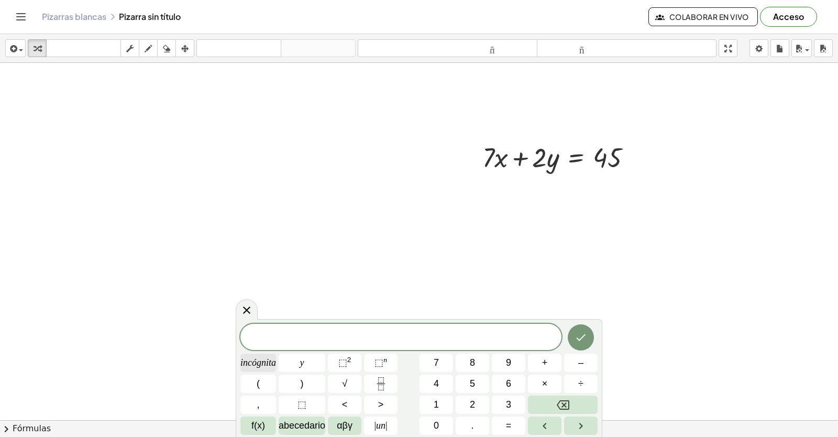
click at [270, 360] on span "incógnita" at bounding box center [258, 363] width 36 height 14
click at [519, 429] on button "=" at bounding box center [509, 425] width 34 height 18
click at [475, 383] on button "5" at bounding box center [473, 383] width 34 height 18
click at [570, 336] on button "Hecho" at bounding box center [581, 337] width 26 height 26
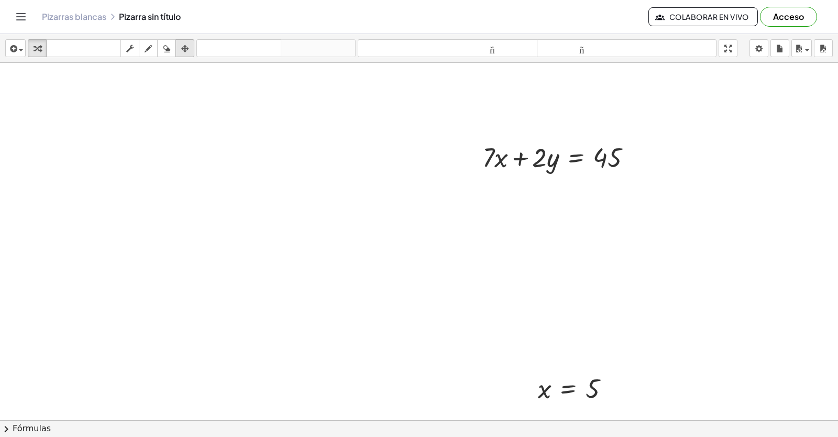
click at [184, 47] on icon "button" at bounding box center [184, 48] width 7 height 13
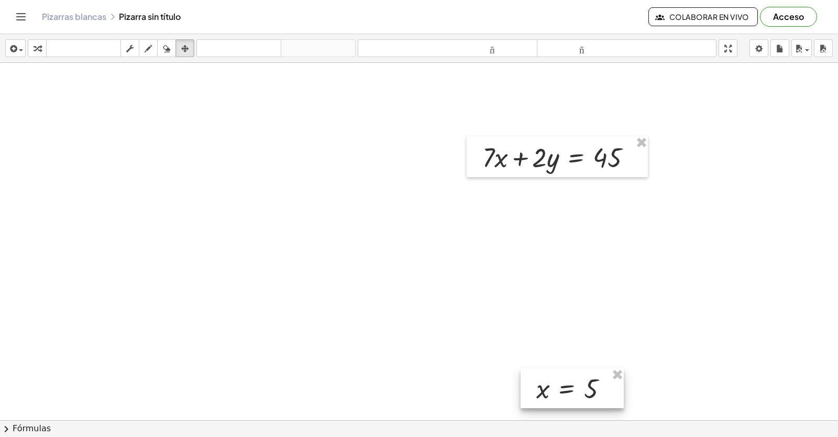
drag, startPoint x: 563, startPoint y: 401, endPoint x: 545, endPoint y: 384, distance: 24.5
click at [550, 390] on div at bounding box center [571, 388] width 103 height 40
drag, startPoint x: 411, startPoint y: 285, endPoint x: 547, endPoint y: 382, distance: 167.1
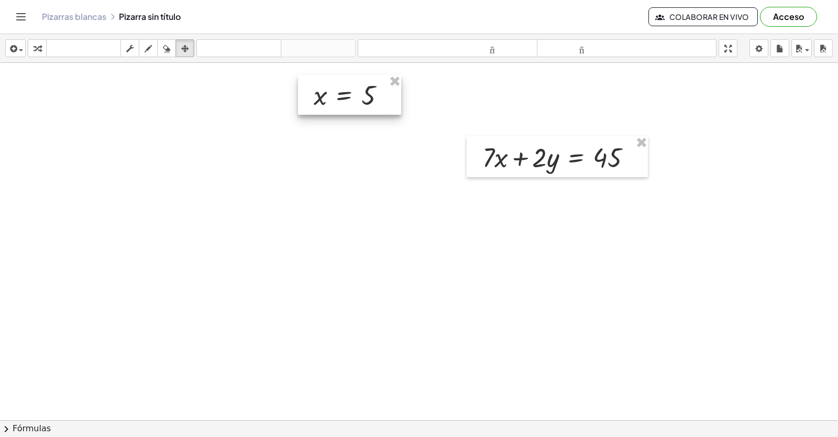
drag, startPoint x: 547, startPoint y: 382, endPoint x: 337, endPoint y: 99, distance: 352.2
click at [337, 99] on div at bounding box center [349, 95] width 103 height 40
click at [37, 48] on icon "button" at bounding box center [37, 48] width 7 height 13
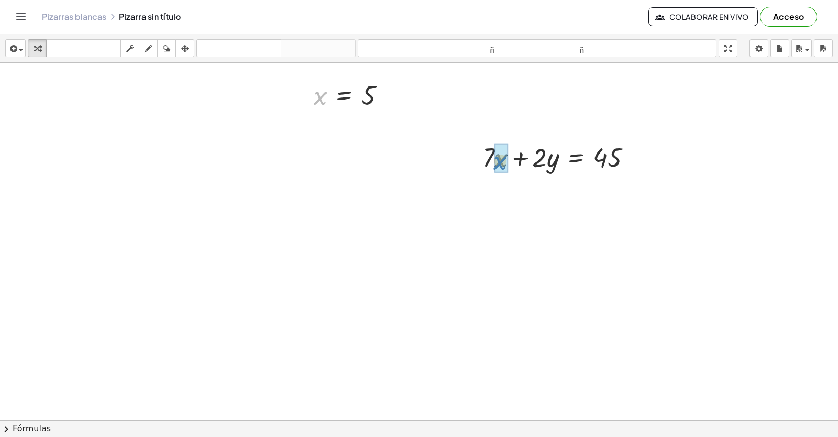
drag, startPoint x: 315, startPoint y: 94, endPoint x: 497, endPoint y: 159, distance: 193.2
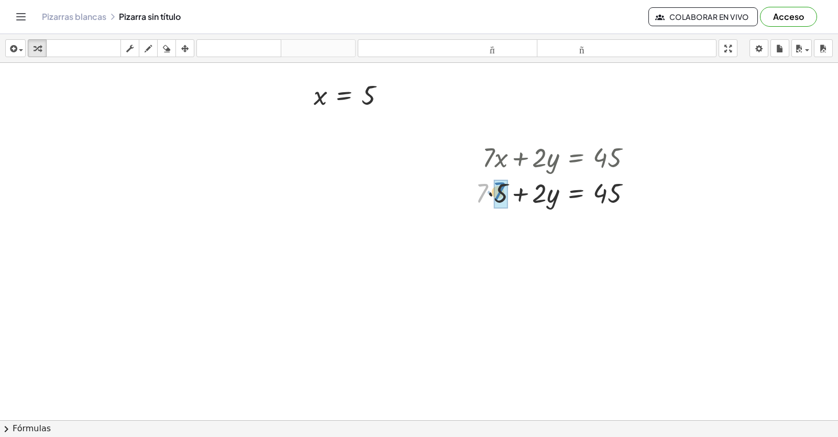
drag, startPoint x: 484, startPoint y: 195, endPoint x: 501, endPoint y: 194, distance: 16.8
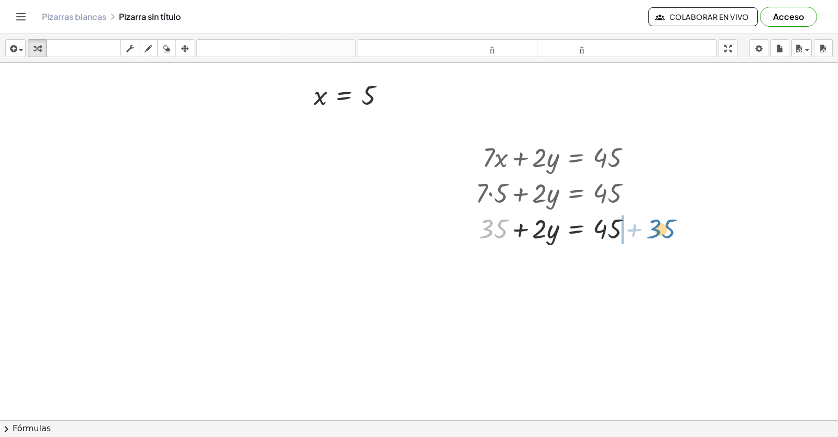
drag, startPoint x: 491, startPoint y: 232, endPoint x: 658, endPoint y: 232, distance: 167.0
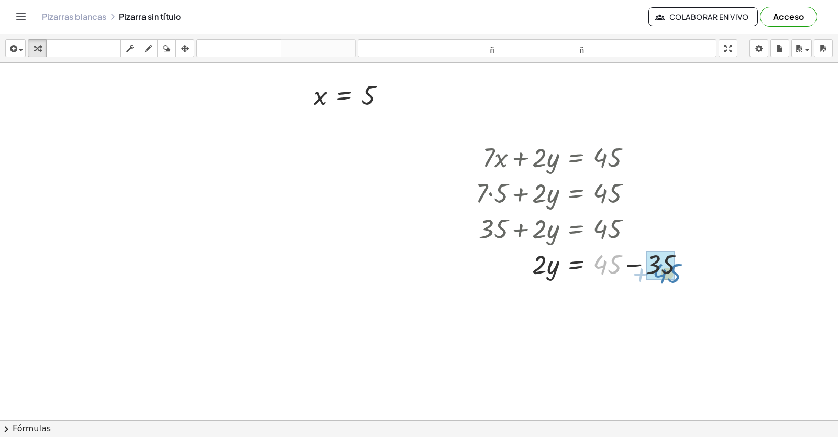
drag, startPoint x: 603, startPoint y: 268, endPoint x: 640, endPoint y: 301, distance: 49.7
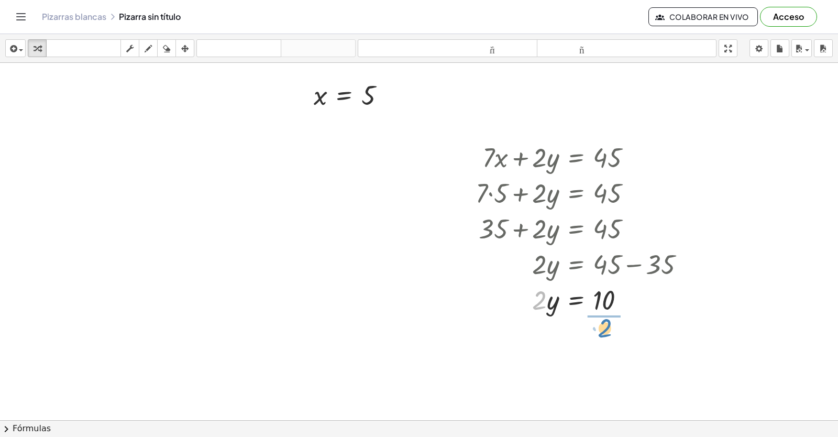
drag, startPoint x: 534, startPoint y: 303, endPoint x: 599, endPoint y: 330, distance: 70.6
drag, startPoint x: 603, startPoint y: 319, endPoint x: 604, endPoint y: 342, distance: 23.1
click at [604, 342] on div at bounding box center [584, 343] width 228 height 52
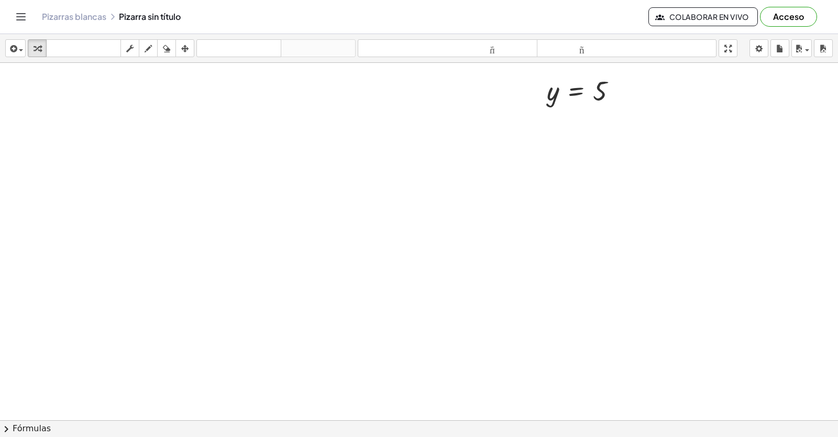
scroll to position [7968, 0]
click at [147, 43] on icon "button" at bounding box center [148, 48] width 7 height 13
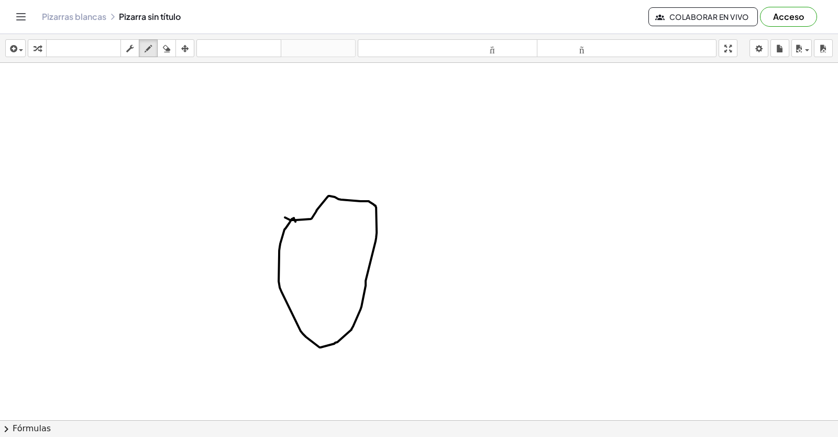
drag, startPoint x: 294, startPoint y: 216, endPoint x: 345, endPoint y: 322, distance: 117.6
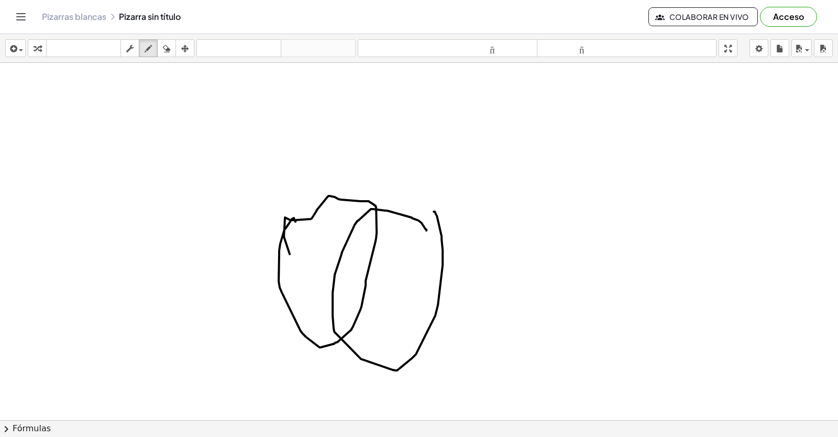
drag, startPoint x: 341, startPoint y: 182, endPoint x: 376, endPoint y: 261, distance: 86.7
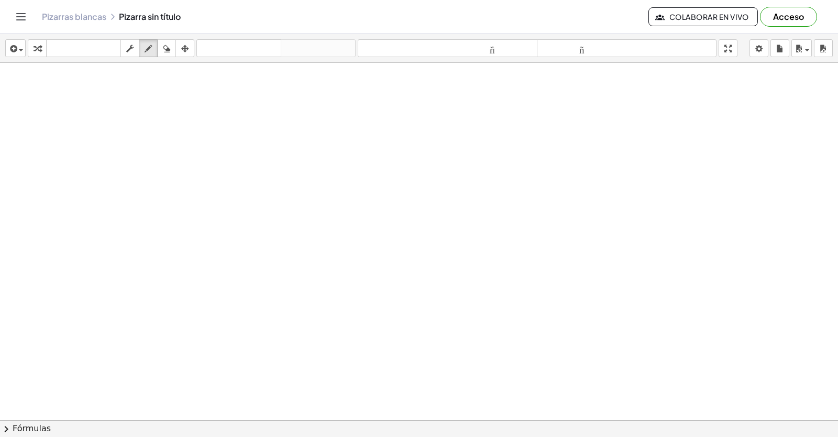
scroll to position [8430, 0]
click at [30, 47] on button "transformar" at bounding box center [37, 48] width 19 height 18
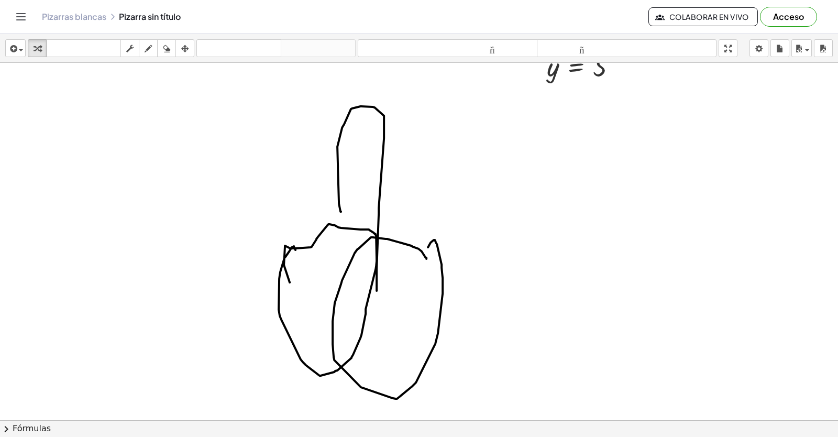
scroll to position [8306, 0]
